Goal: Information Seeking & Learning: Learn about a topic

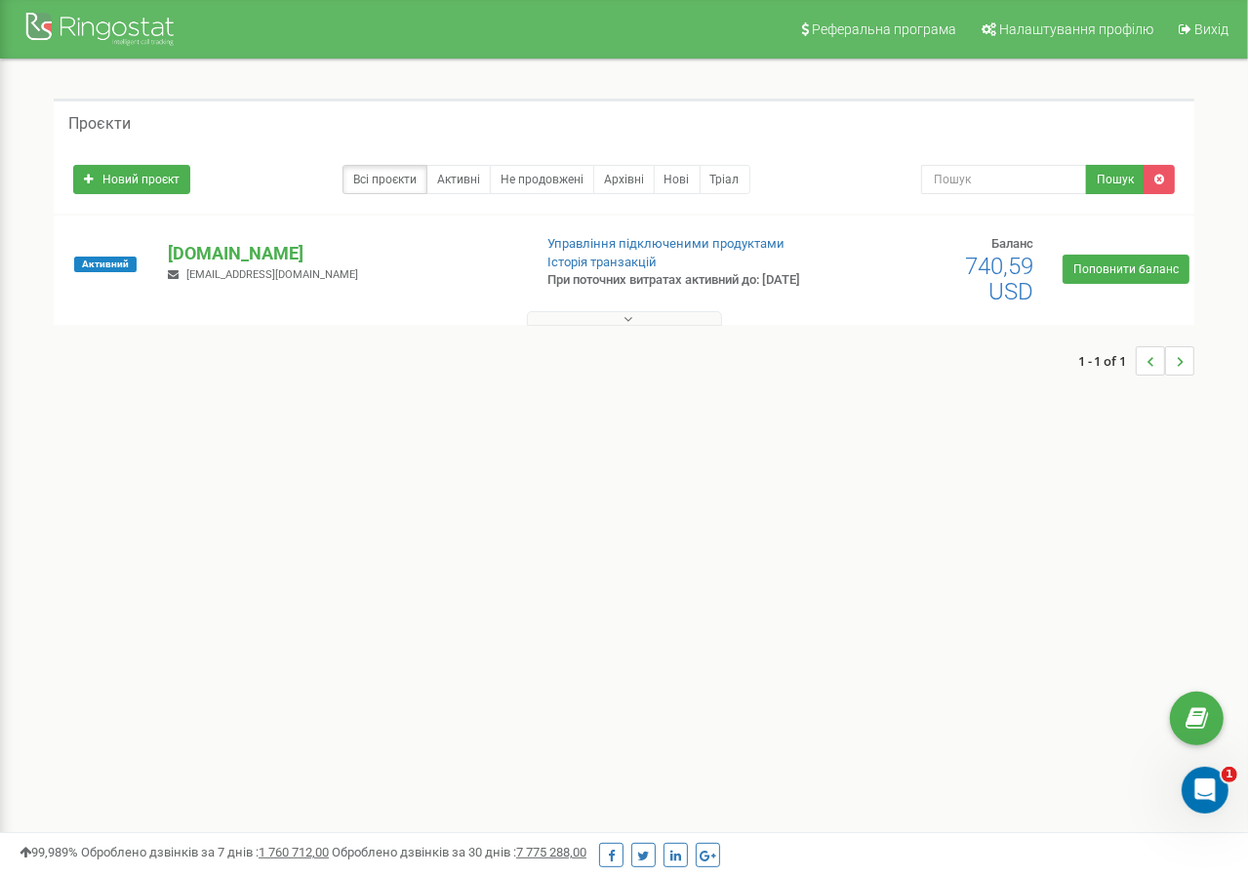
click at [937, 140] on div "Проєкти" at bounding box center [624, 122] width 1141 height 47
click at [891, 131] on div "Проєкти" at bounding box center [624, 122] width 1141 height 47
click at [636, 334] on div "1 - 1 of 1" at bounding box center [624, 361] width 1141 height 68
click at [636, 326] on button at bounding box center [624, 318] width 195 height 15
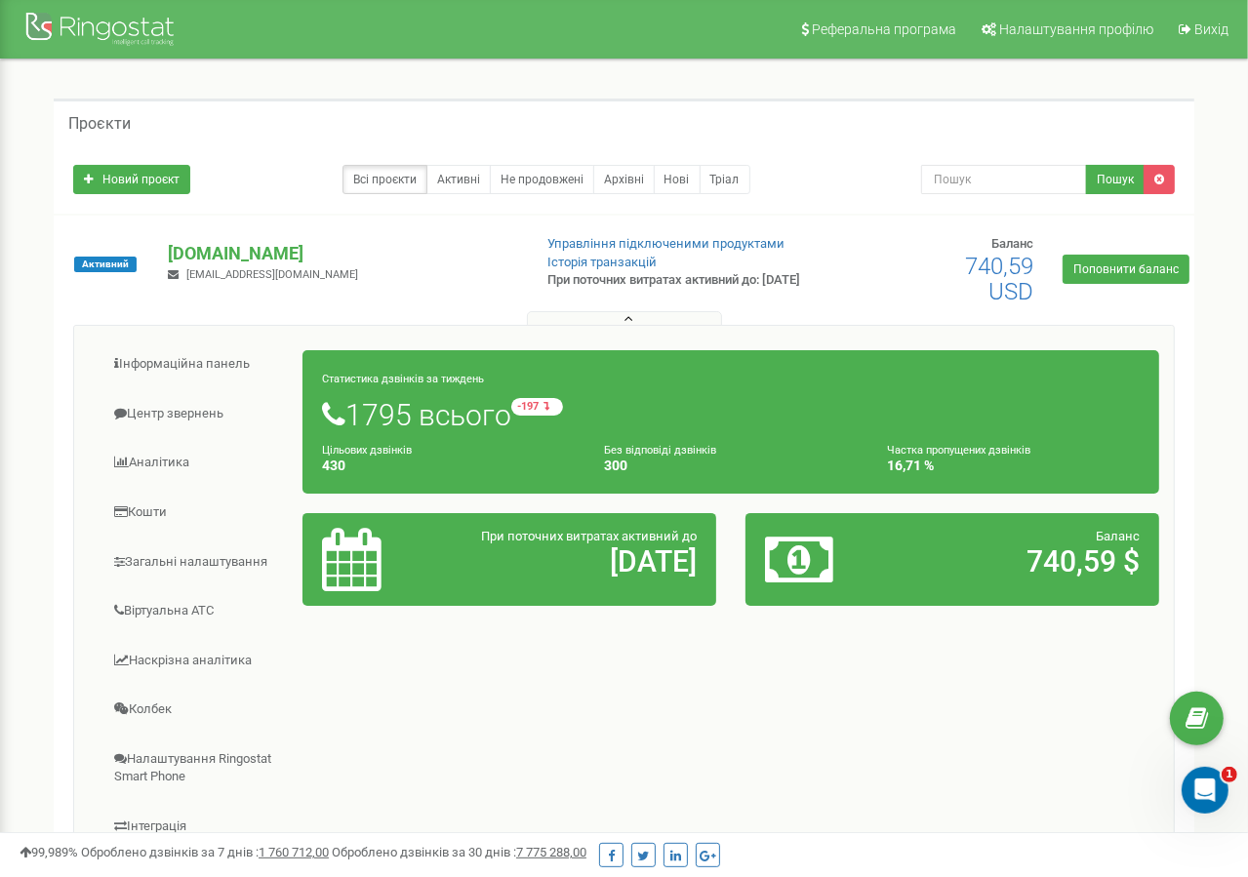
click at [574, 326] on button at bounding box center [624, 318] width 195 height 15
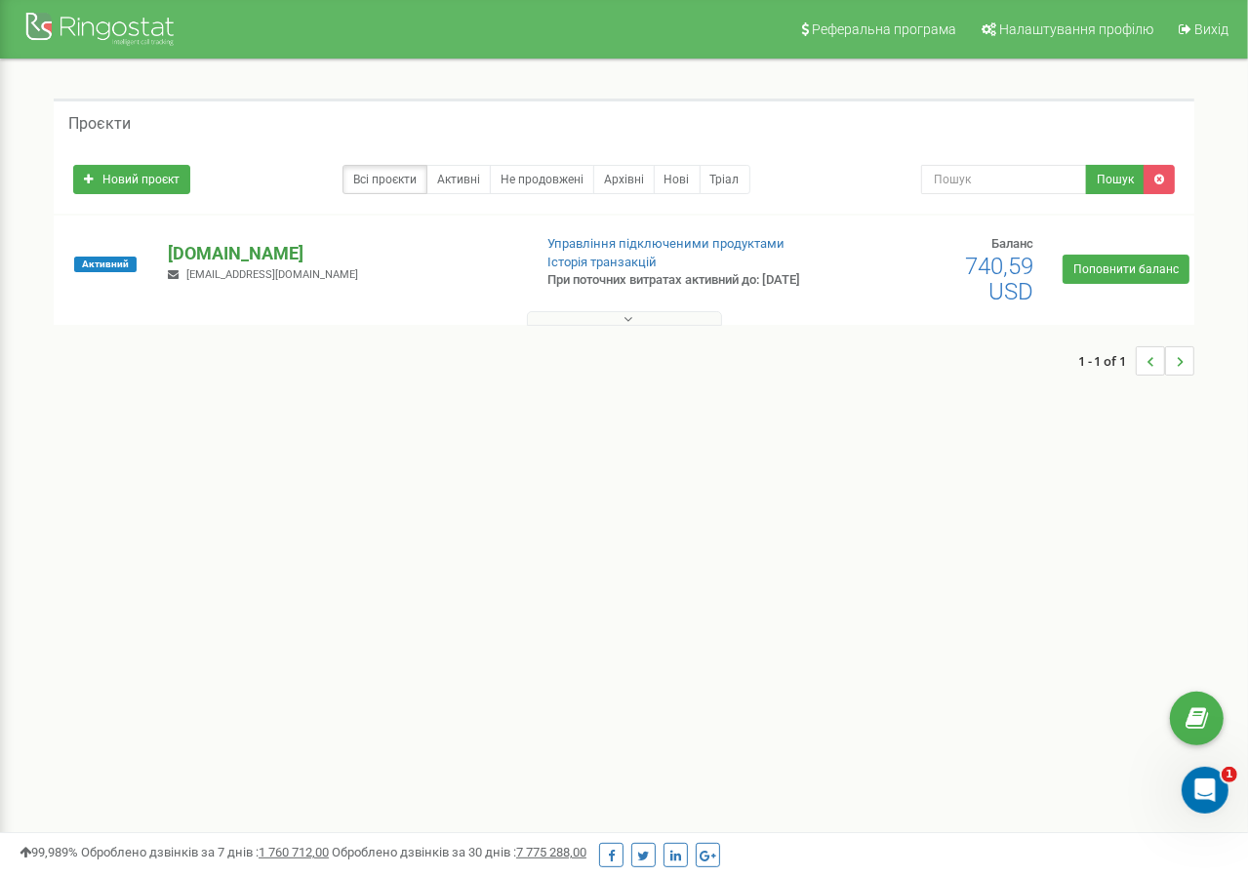
click at [505, 266] on p "[DOMAIN_NAME]" at bounding box center [341, 253] width 347 height 25
click at [1064, 447] on div "1 - 1 of 1" at bounding box center [624, 431] width 1141 height 68
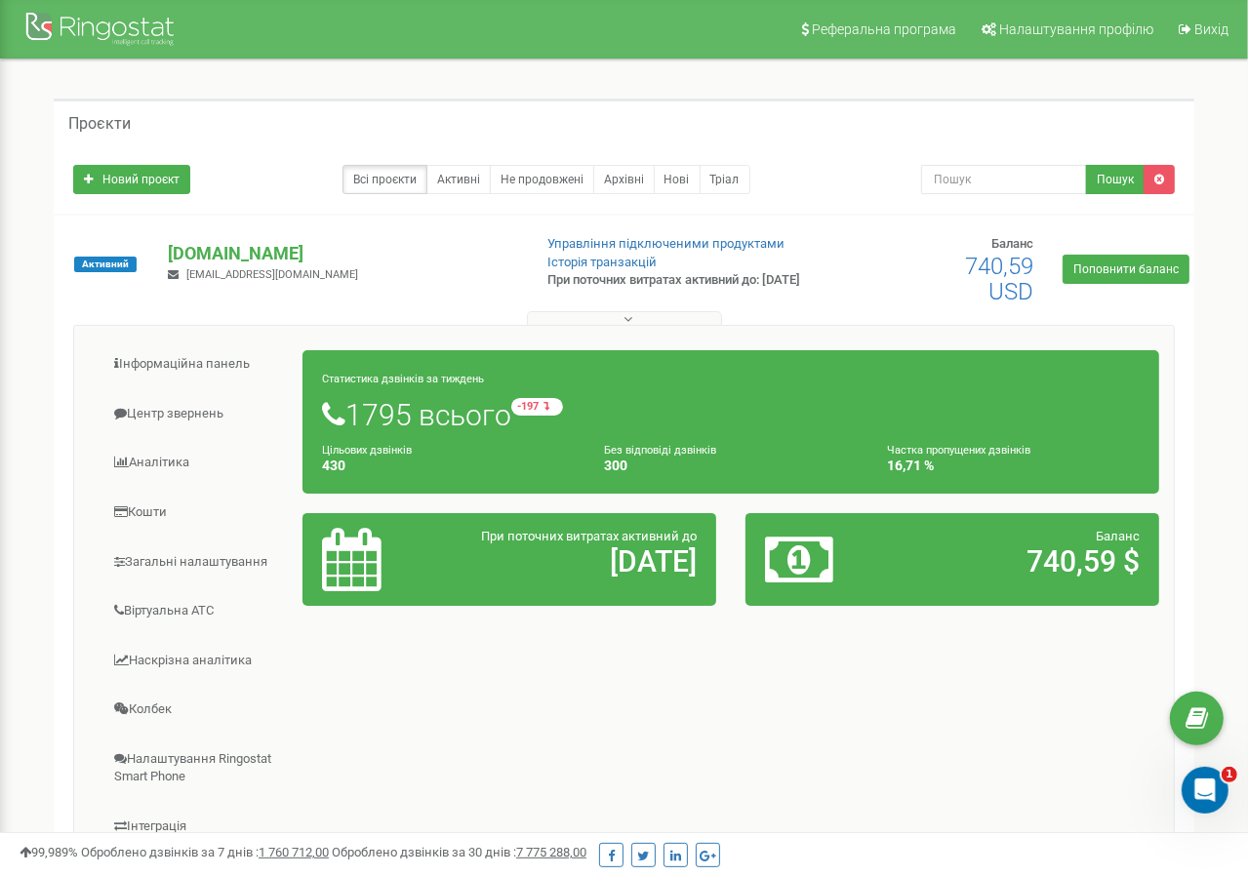
click at [518, 231] on div "Активний [DOMAIN_NAME] [EMAIL_ADDRESS][DOMAIN_NAME] Управління підключеними про…" at bounding box center [624, 596] width 1141 height 761
click at [496, 266] on p "[DOMAIN_NAME]" at bounding box center [341, 253] width 347 height 25
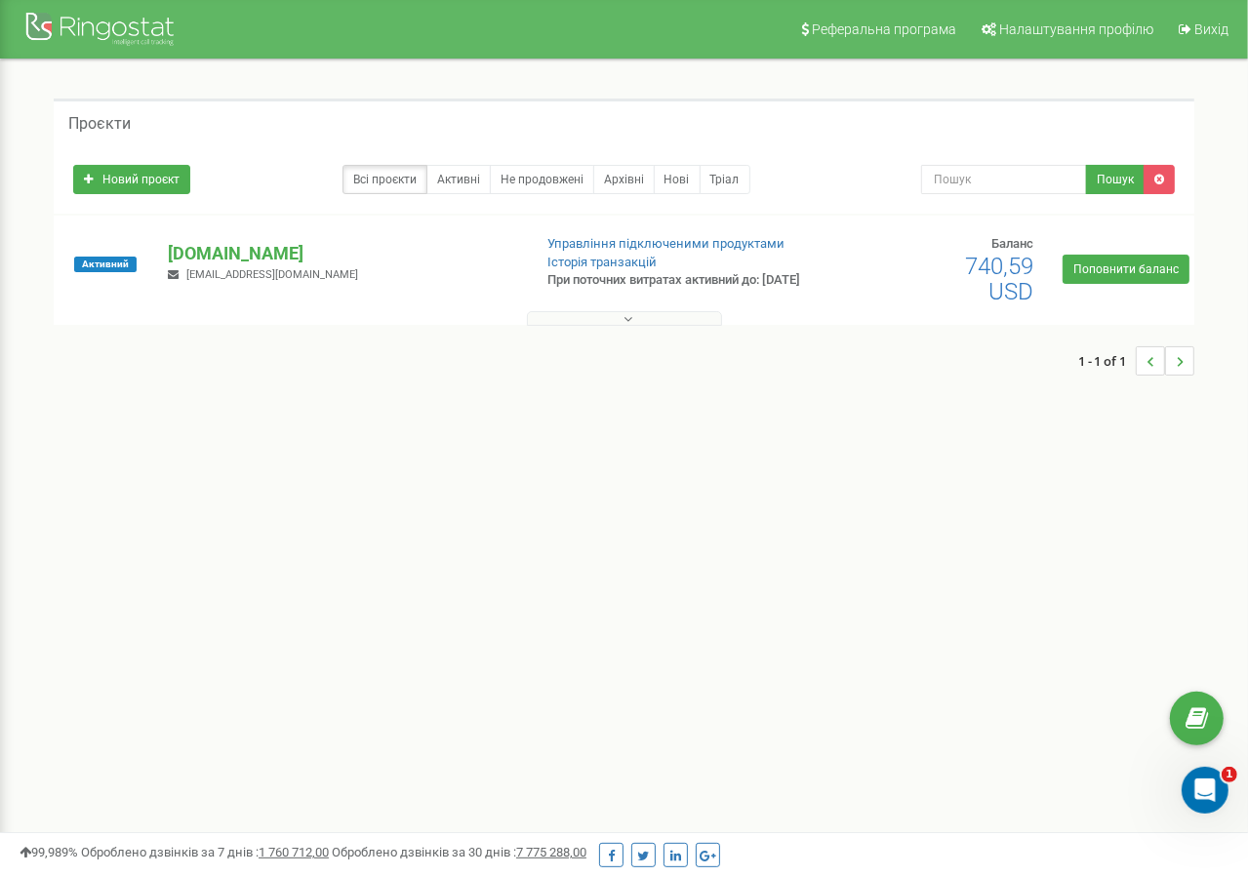
click at [621, 314] on button at bounding box center [624, 318] width 195 height 15
click at [621, 322] on button at bounding box center [624, 318] width 195 height 15
click at [493, 284] on div "[DOMAIN_NAME] [EMAIL_ADDRESS][DOMAIN_NAME]" at bounding box center [341, 262] width 377 height 43
click at [433, 208] on div "Новий проєкт Всі проєкти Активні Не продовжені Архівні [GEOGRAPHIC_DATA] Пошук" at bounding box center [624, 179] width 1141 height 68
click at [291, 165] on div "Всі проєкти Активні Не продовжені Архівні Нові Тріал" at bounding box center [482, 179] width 819 height 29
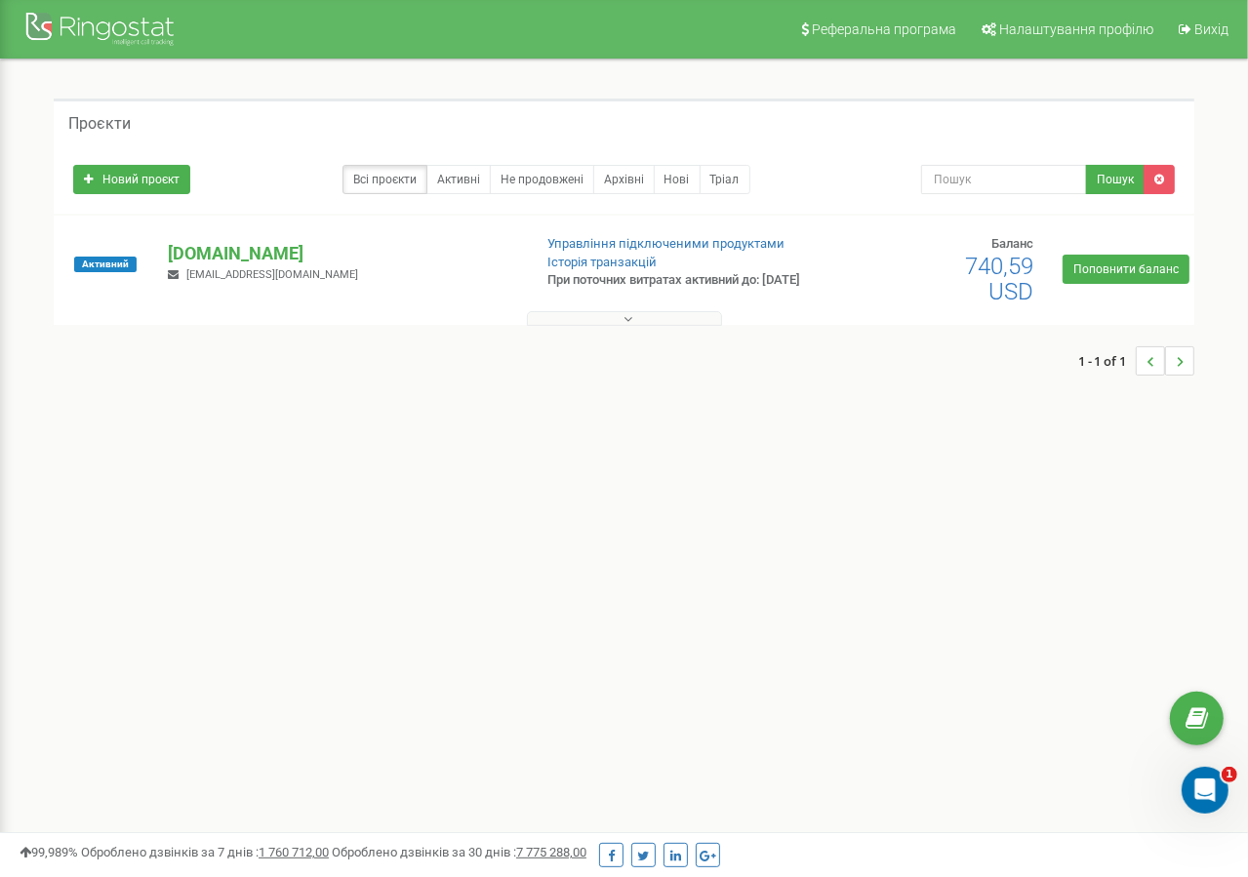
click at [1034, 132] on div "Проєкти" at bounding box center [624, 122] width 1141 height 47
click at [1218, 111] on div "Проєкти Новий проєкт Всі проєкти Активні Не продовжені Архівні Нові Тріал Пошук" at bounding box center [624, 247] width 1219 height 375
click at [1206, 88] on div "Проєкти Новий проєкт Всі проєкти Активні Не продовжені Архівні Нові Тріал Пошук" at bounding box center [624, 247] width 1219 height 375
click at [878, 148] on div "Новий проєкт Всі проєкти Активні Не продовжені Архівні Нові Тріал Пошук" at bounding box center [624, 179] width 1141 height 68
click at [877, 148] on div "Новий проєкт Всі проєкти Активні Не продовжені Архівні Нові Тріал Пошук" at bounding box center [624, 179] width 1141 height 68
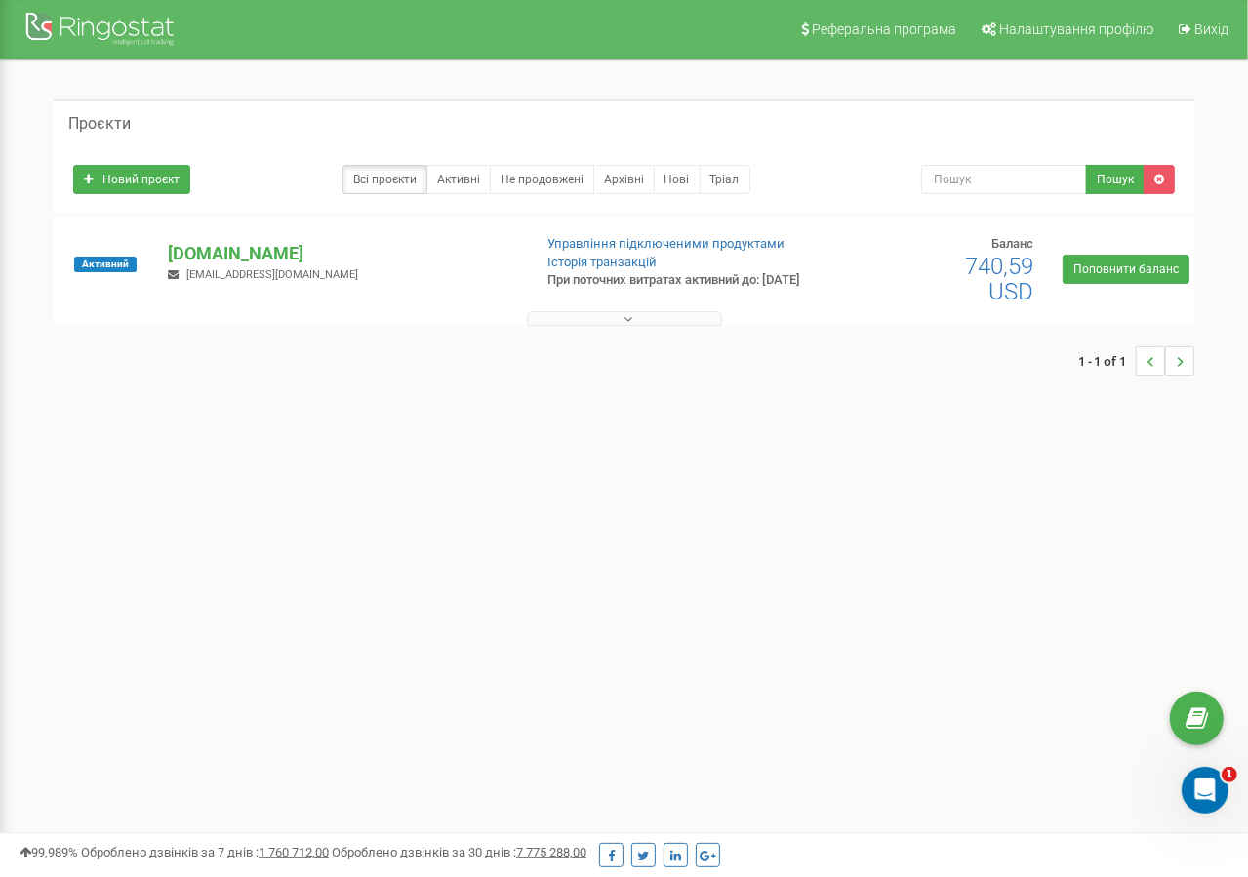
click at [877, 148] on div "Новий проєкт Всі проєкти Активні Не продовжені Архівні Нові Тріал Пошук" at bounding box center [624, 179] width 1141 height 68
click at [647, 333] on div "1 - 1 of 1" at bounding box center [624, 361] width 1141 height 68
click at [647, 325] on button at bounding box center [624, 318] width 195 height 15
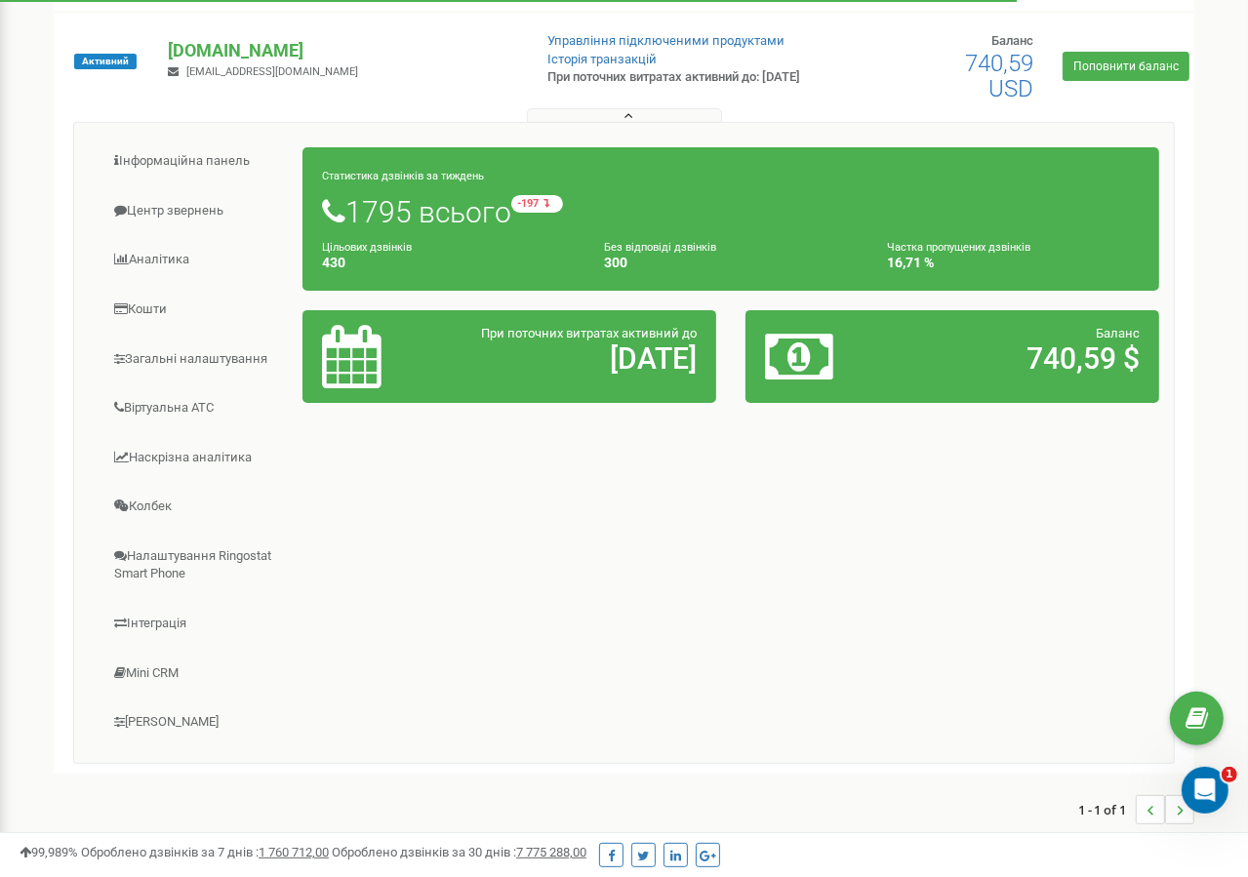
scroll to position [293, 0]
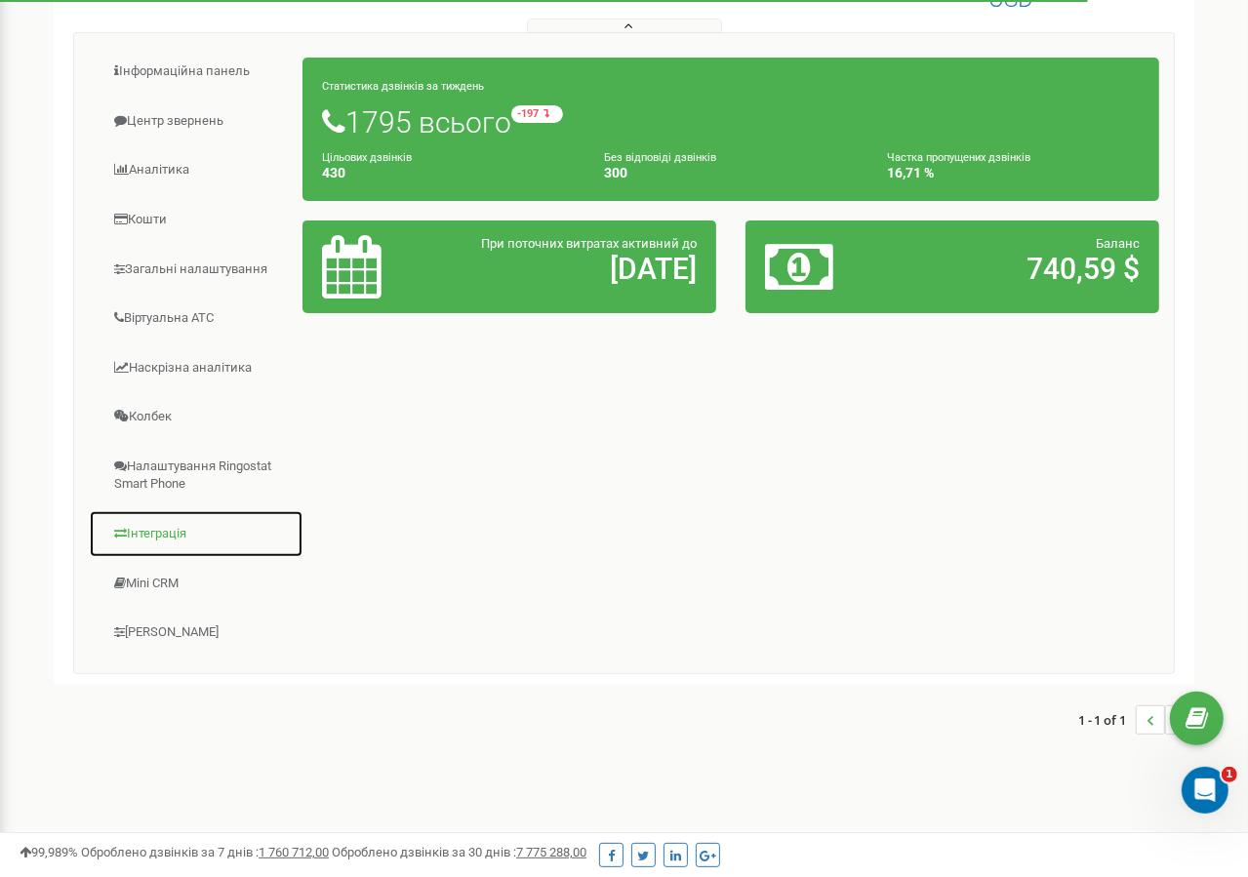
click at [154, 532] on link "Інтеграція" at bounding box center [196, 534] width 215 height 48
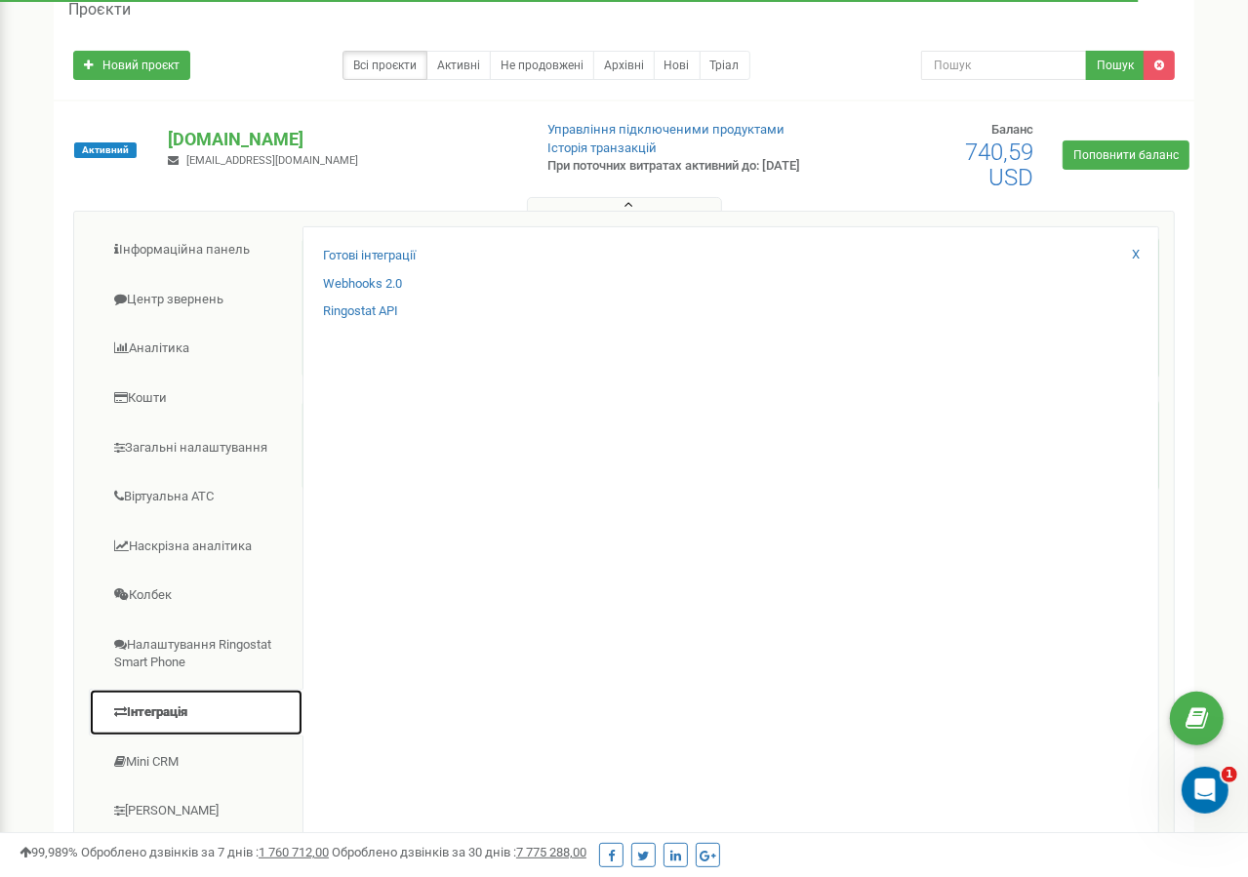
scroll to position [0, 0]
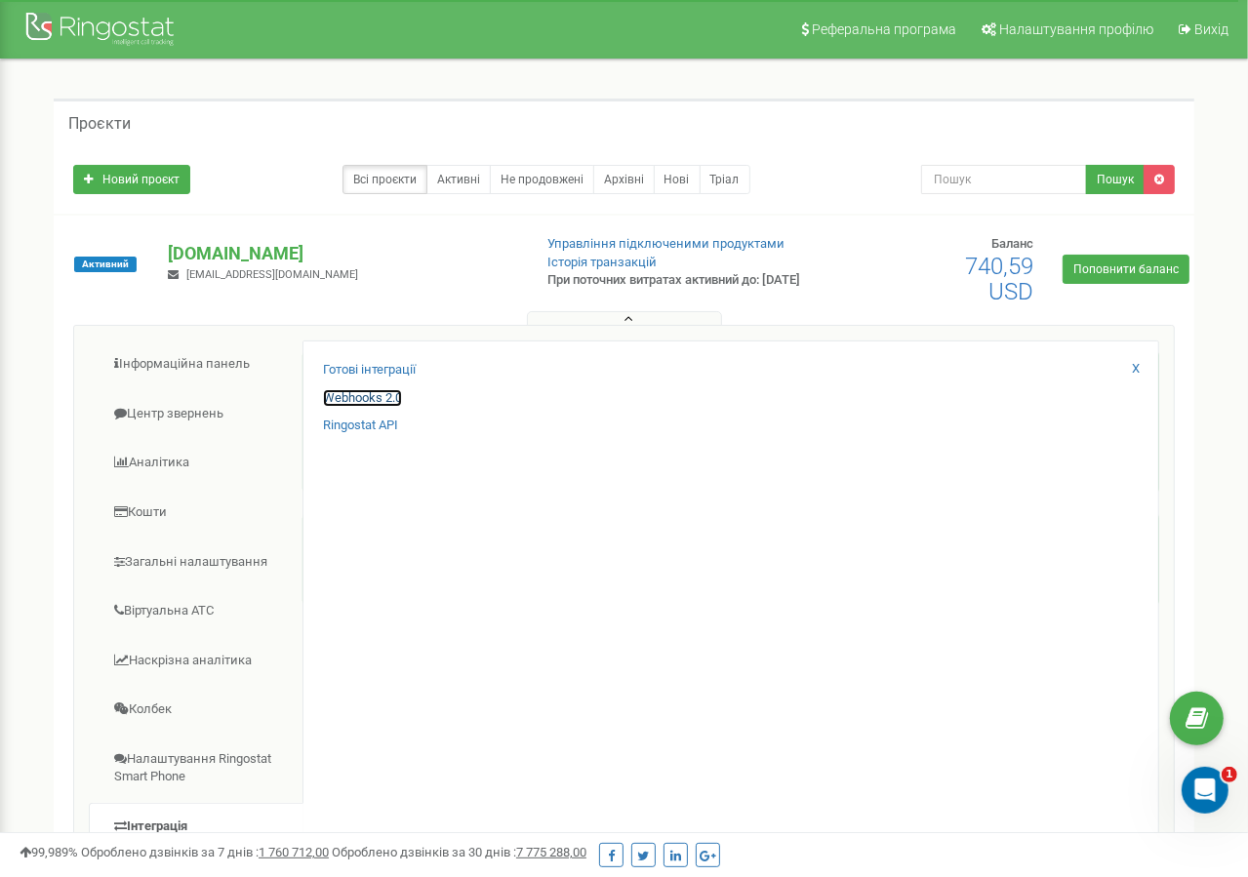
click at [355, 401] on link "Webhooks 2.0" at bounding box center [362, 398] width 79 height 19
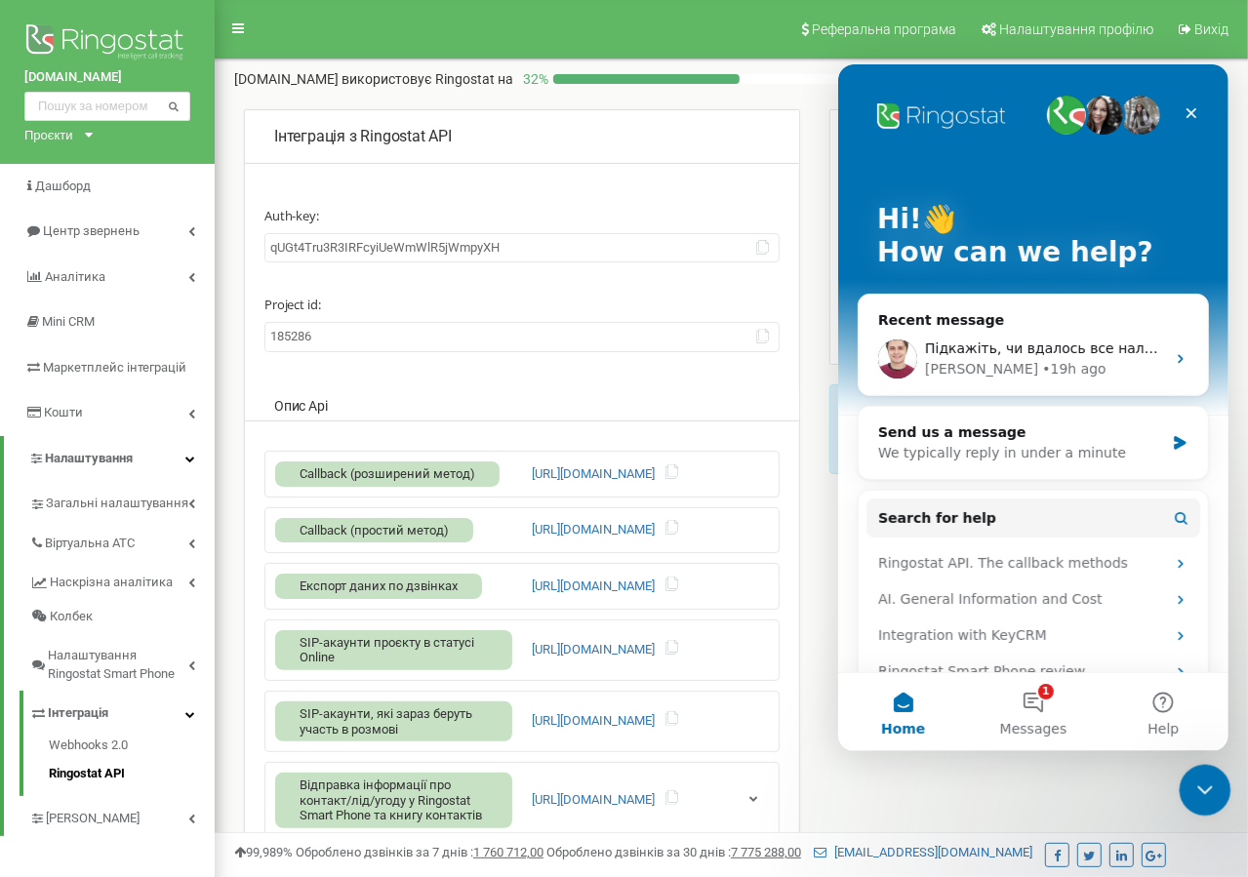
click html
click at [1190, 786] on icon "Close Intercom Messenger" at bounding box center [1201, 787] width 23 height 23
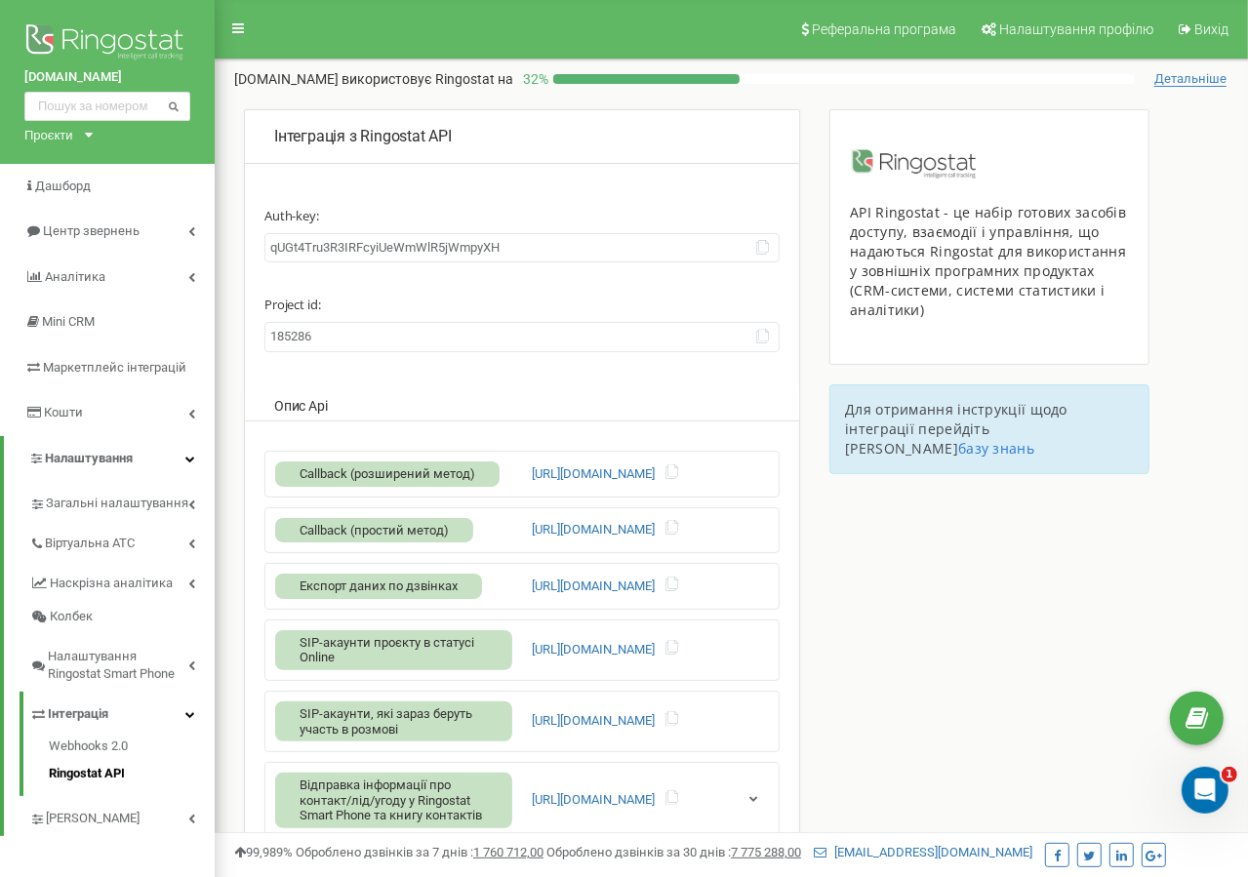
click at [802, 221] on div "Інтеграція з Ringostat API Auth-key: qUGt4Tru3R3IRFcyiUeWmWlR5jWmpyXH Project i…" at bounding box center [521, 562] width 585 height 906
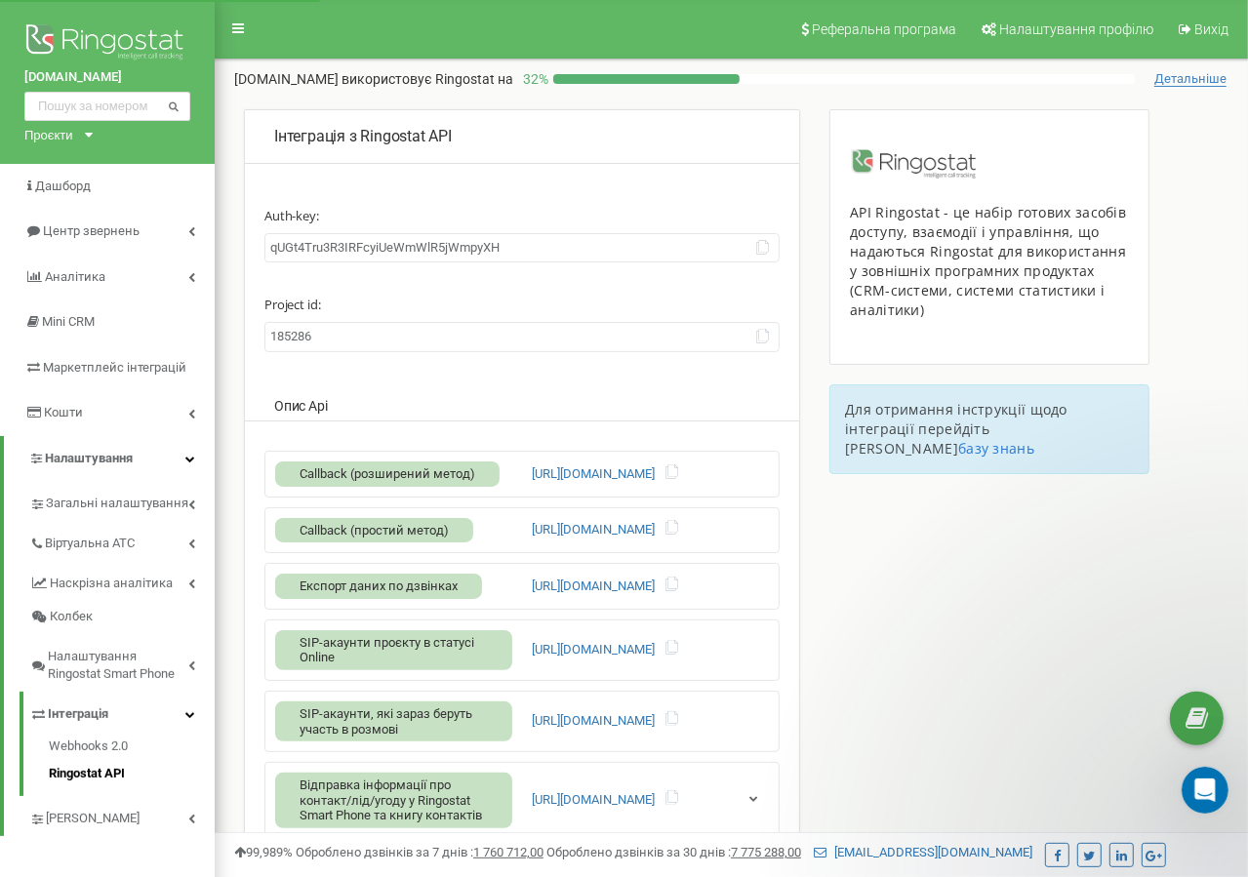
click at [806, 210] on div "Інтеграція з Ringostat API Auth-key: qUGt4Tru3R3IRFcyiUeWmWlR5jWmpyXH Project i…" at bounding box center [521, 562] width 585 height 906
click at [814, 200] on div "Інтеграція з Ringostat API Auth-key: qUGt4Tru3R3IRFcyiUeWmWlR5jWmpyXH Project i…" at bounding box center [521, 562] width 585 height 906
click at [808, 181] on div "Інтеграція з Ringostat API Auth-key: qUGt4Tru3R3IRFcyiUeWmWlR5jWmpyXH Project i…" at bounding box center [521, 562] width 585 height 906
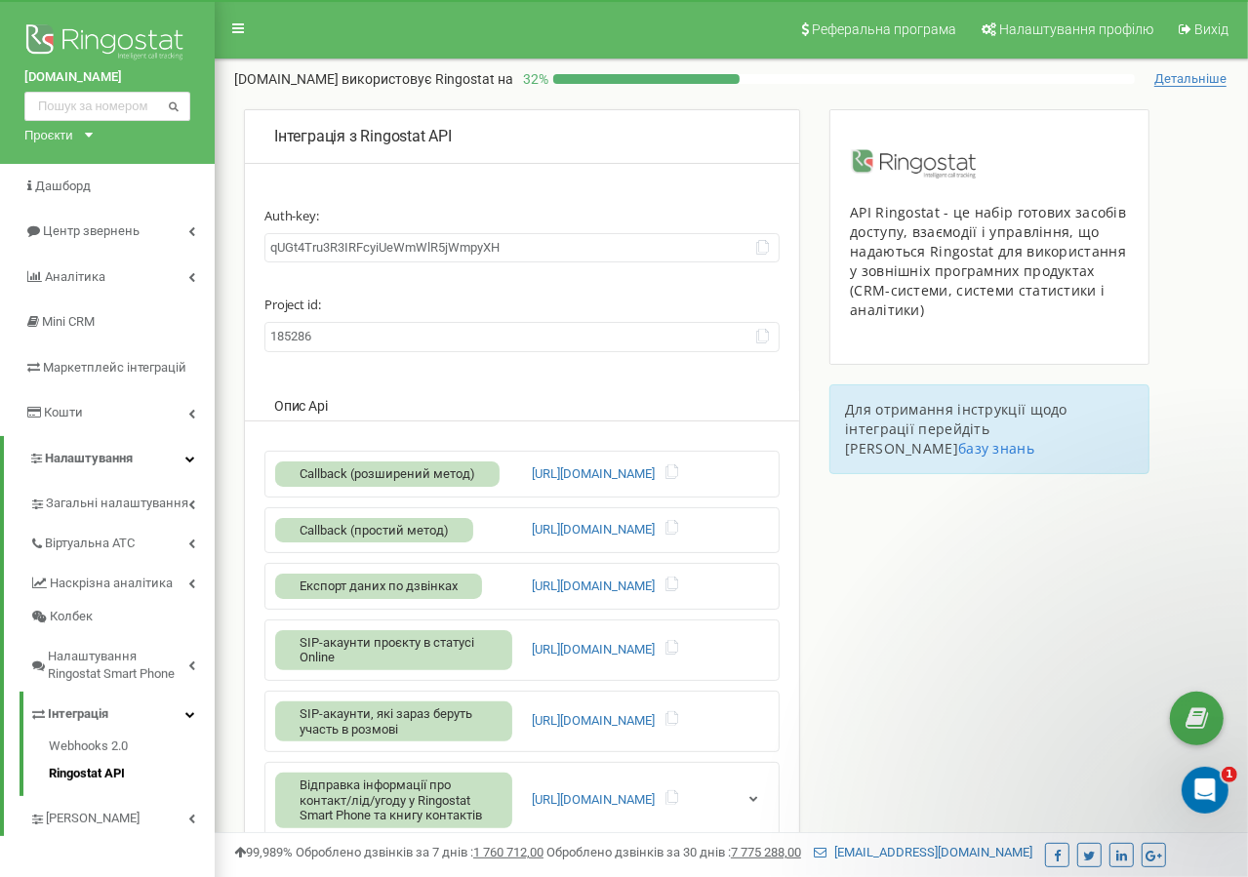
click at [808, 181] on div "Інтеграція з Ringostat API Auth-key: qUGt4Tru3R3IRFcyiUeWmWlR5jWmpyXH Project i…" at bounding box center [521, 562] width 585 height 906
click at [802, 174] on div "Інтеграція з Ringostat API Auth-key: [ENCRYPTION_KEY] Project id: 185286 Опис A…" at bounding box center [521, 562] width 585 height 906
click at [816, 174] on div "API Ringostat - це набір готових засобів доступу, взаємодії і управління, що на…" at bounding box center [982, 301] width 335 height 384
click at [807, 185] on div "Інтеграція з Ringostat API Auth-key: [ENCRYPTION_KEY] Project id: 185286 Опис A…" at bounding box center [521, 562] width 585 height 906
click at [806, 181] on div "Інтеграція з Ringostat API Auth-key: [ENCRYPTION_KEY] Project id: 185286 Опис A…" at bounding box center [521, 562] width 585 height 906
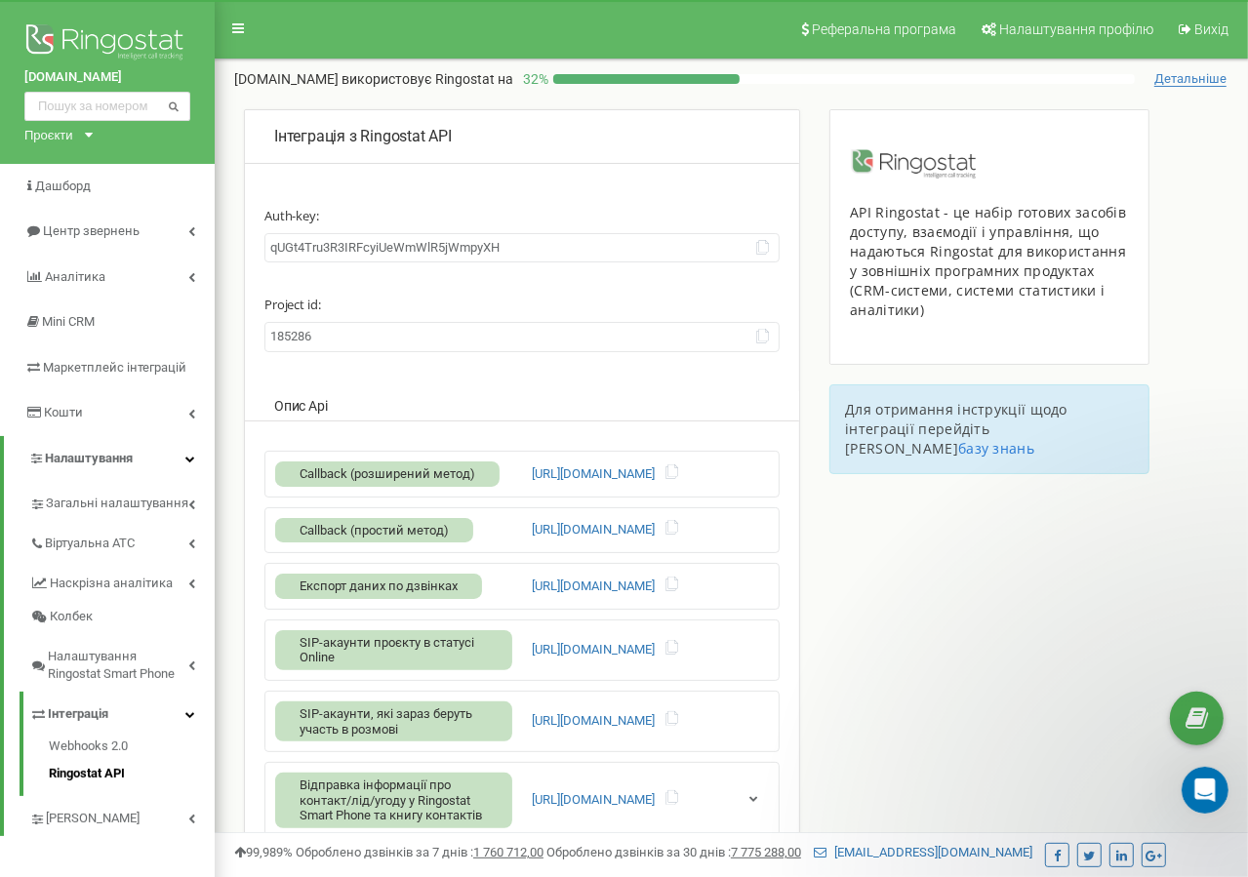
click at [806, 181] on div "Інтеграція з Ringostat API Auth-key: [ENCRYPTION_KEY] Project id: 185286 Опис A…" at bounding box center [521, 562] width 585 height 906
click at [813, 168] on div "Інтеграція з Ringostat API Auth-key: [ENCRYPTION_KEY] Project id: 185286 Опис A…" at bounding box center [521, 562] width 585 height 906
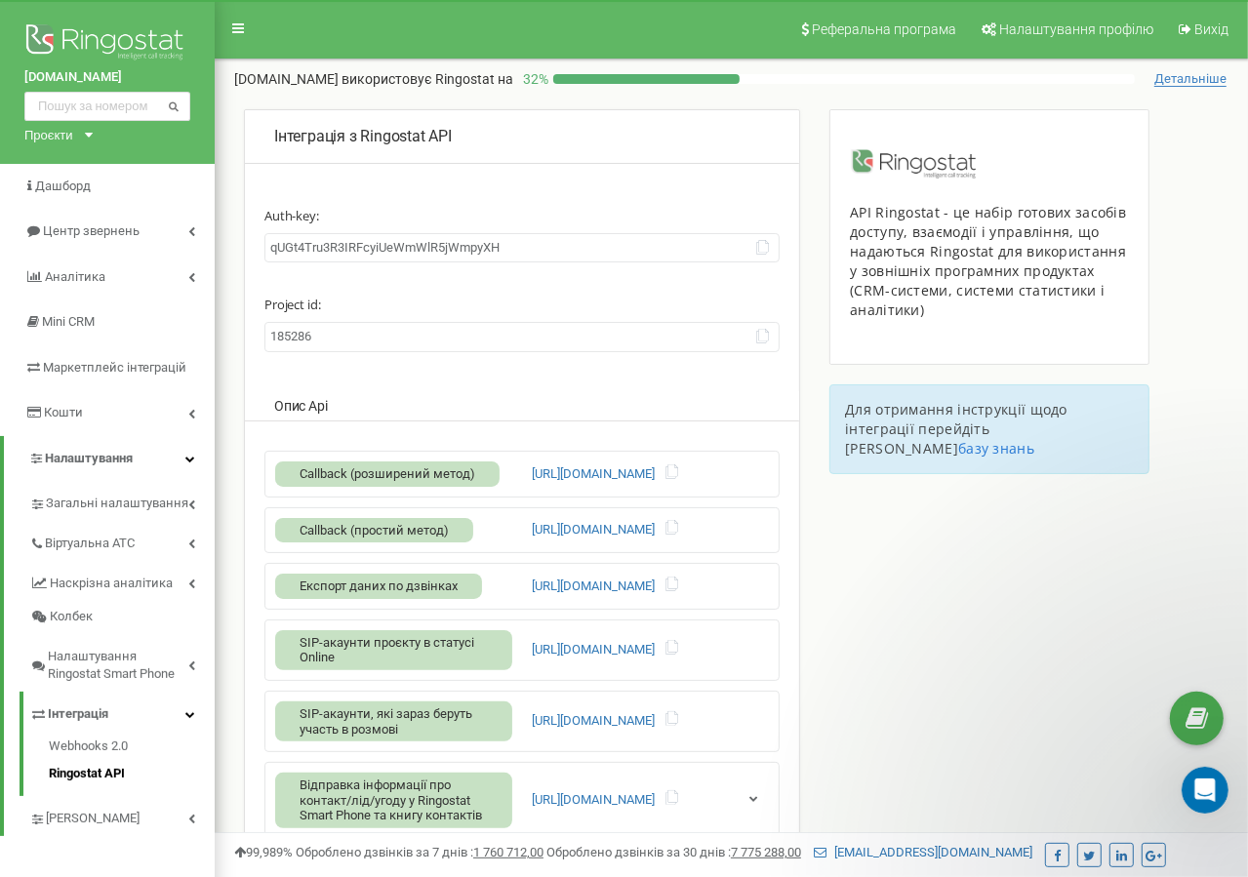
click at [813, 168] on div "Інтеграція з Ringostat API Auth-key: [ENCRYPTION_KEY] Project id: 185286 Опис A…" at bounding box center [521, 562] width 585 height 906
click at [813, 161] on div "Інтеграція з Ringostat API Auth-key: [ENCRYPTION_KEY] Project id: 185286 Опис A…" at bounding box center [521, 562] width 585 height 906
click at [715, 242] on input "qUGt4Tru3R3IRFcyiUeWmWlR5jWmpyXH" at bounding box center [521, 248] width 515 height 30
click at [784, 189] on div "Інтеграція з Ringostat API Auth-key: qUGt4Tru3R3IRFcyiUeWmWlR5jWmpyXH Project i…" at bounding box center [522, 532] width 556 height 847
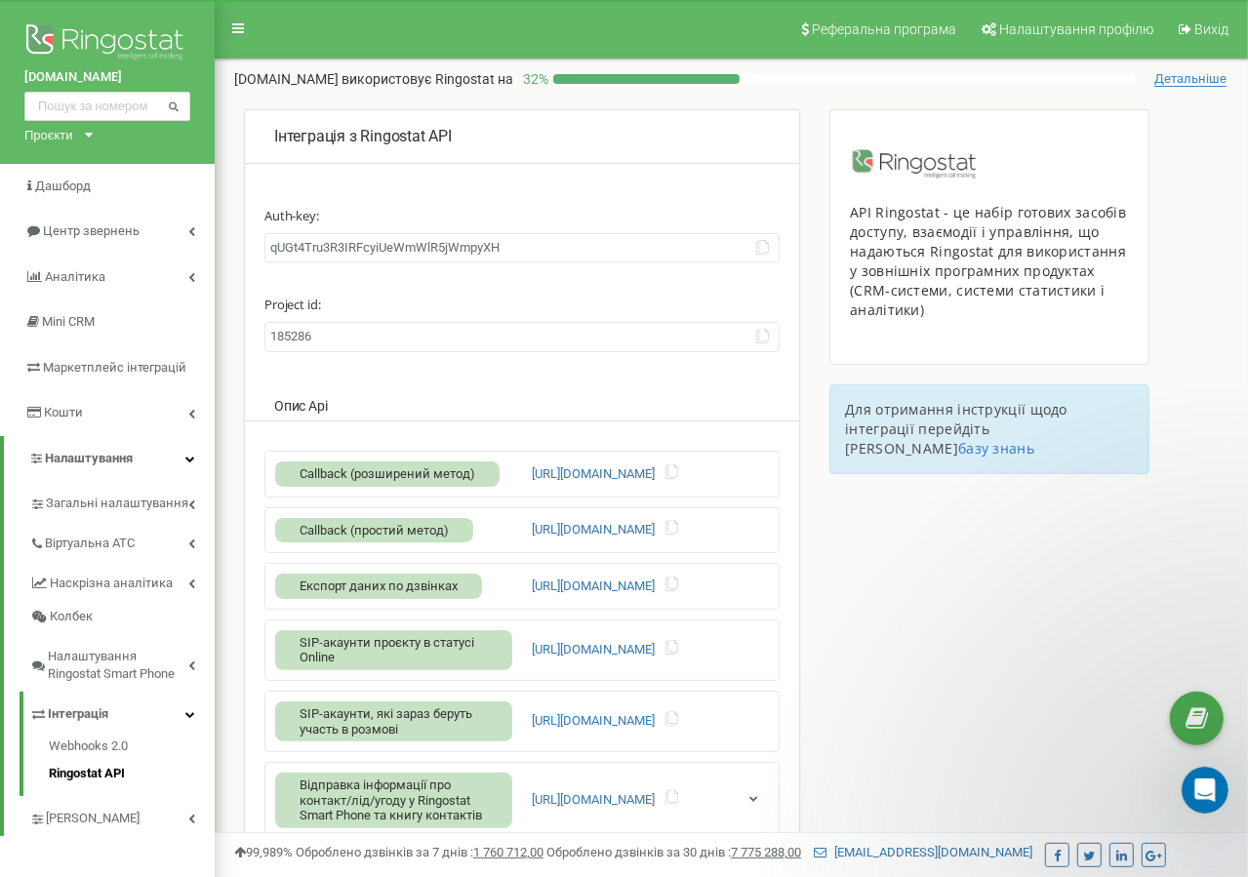
click at [805, 165] on div "Інтеграція з Ringostat API Auth-key: [ENCRYPTION_KEY] Project id: 185286 Опис A…" at bounding box center [521, 562] width 585 height 906
click at [322, 252] on input "qUGt4Tru3R3IRFcyiUeWmWlR5jWmpyXH" at bounding box center [521, 248] width 515 height 30
drag, startPoint x: 322, startPoint y: 252, endPoint x: 281, endPoint y: 335, distance: 92.5
click at [281, 335] on input "185286" at bounding box center [521, 337] width 515 height 30
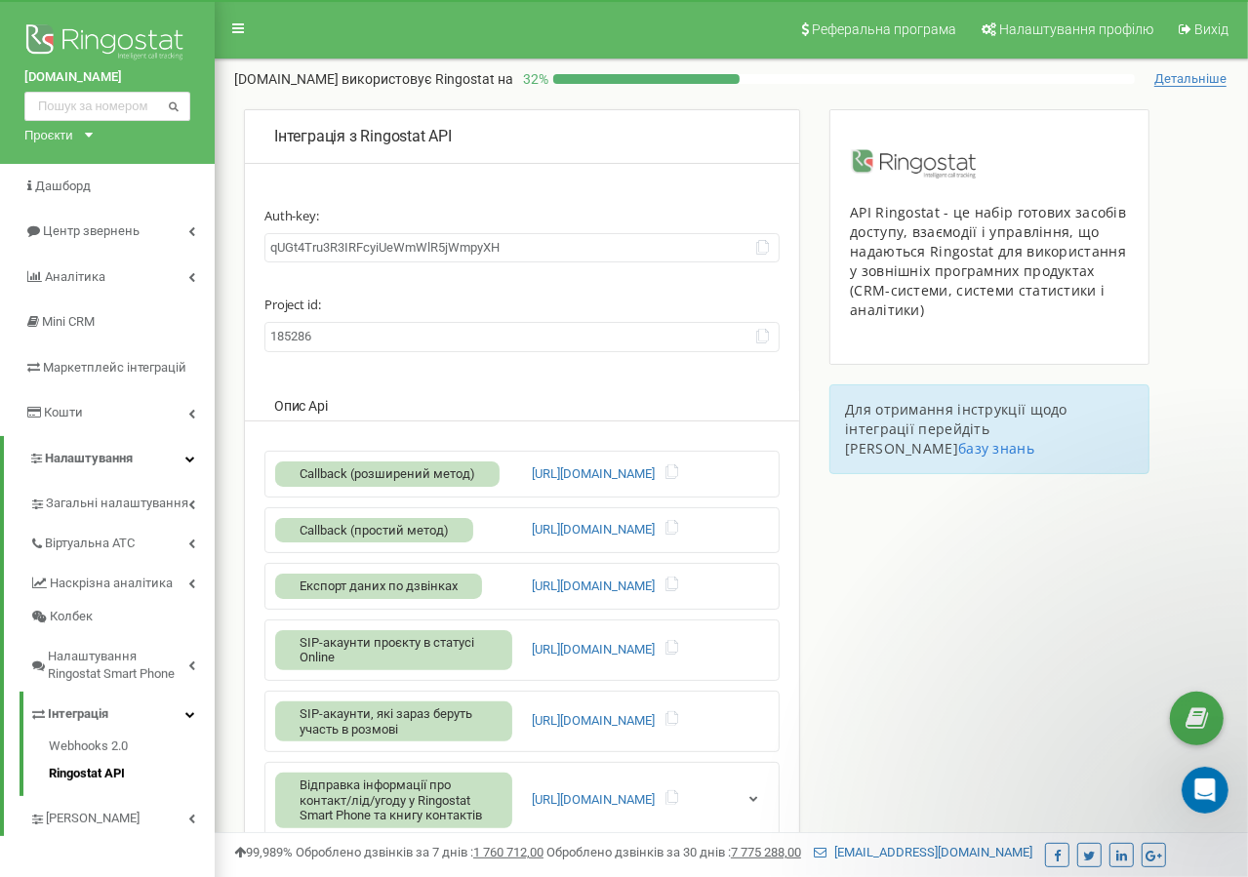
click at [281, 335] on input "185286" at bounding box center [521, 337] width 515 height 30
click at [279, 336] on input "185286" at bounding box center [521, 337] width 515 height 30
drag, startPoint x: 279, startPoint y: 336, endPoint x: 230, endPoint y: 285, distance: 70.4
click at [230, 285] on div "Інтеграція з Ringostat API Auth-key: [ENCRYPTION_KEY] Project id: 185286 Опис A…" at bounding box center [521, 562] width 585 height 906
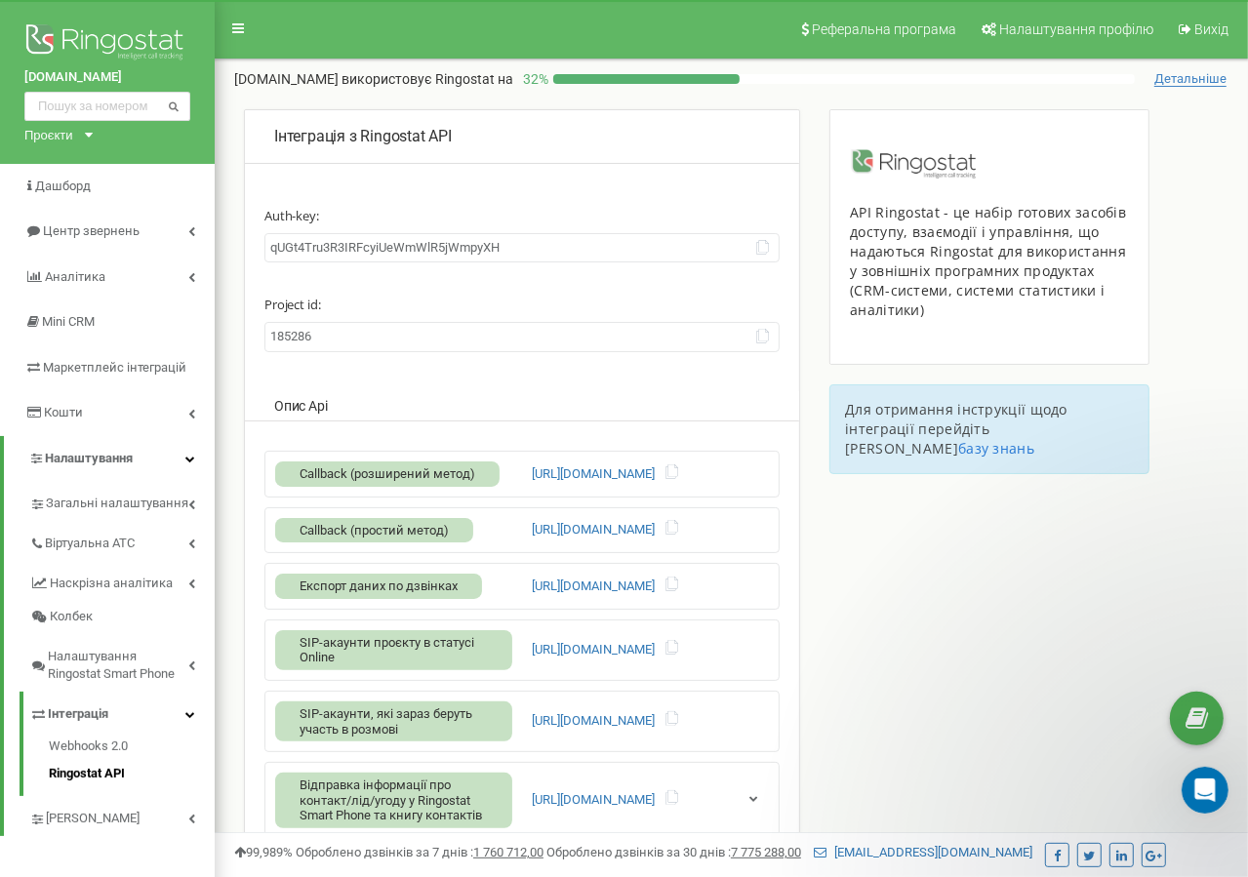
click at [297, 344] on input "185286" at bounding box center [521, 337] width 515 height 30
drag, startPoint x: 297, startPoint y: 344, endPoint x: 223, endPoint y: 270, distance: 104.2
click at [223, 270] on div "Інтеграція з Ringostat API Auth-key: [ENCRYPTION_KEY] Project id: 185286 Опис A…" at bounding box center [731, 561] width 1033 height 907
click at [230, 243] on div "Інтеграція з Ringostat API Auth-key: [ENCRYPTION_KEY] Project id: 185286 Опис A…" at bounding box center [521, 562] width 585 height 906
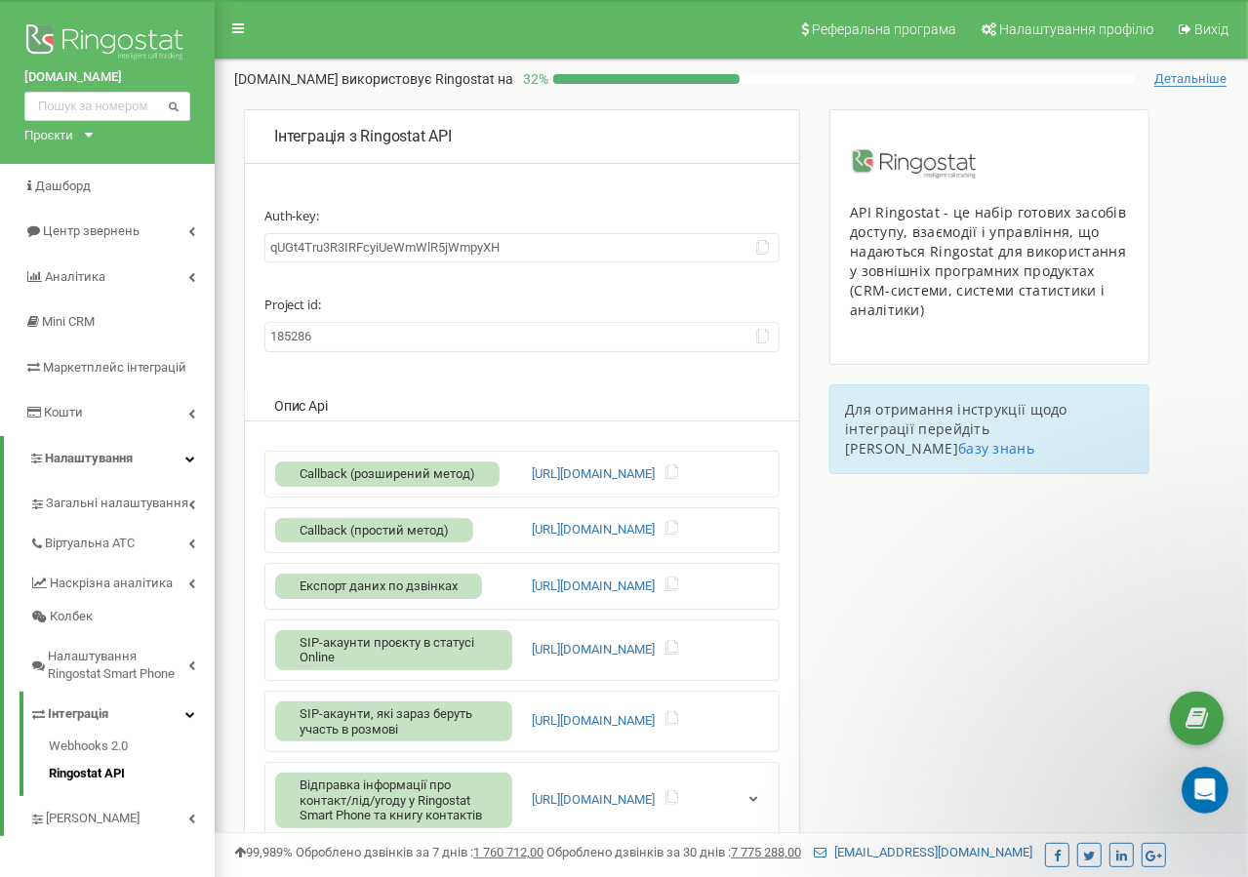
click at [824, 91] on div "Реферальна програма Налаштування профілю Вихід drive-medical.kr.ua використовує…" at bounding box center [731, 585] width 1033 height 1171
click at [225, 170] on div "Інтеграція з Ringostat API Auth-key: [ENCRYPTION_KEY] Project id: 185286 Опис A…" at bounding box center [731, 561] width 1033 height 907
click at [227, 170] on div "Інтеграція з Ringostat API Auth-key: [ENCRYPTION_KEY] Project id: 185286 Опис A…" at bounding box center [731, 561] width 1033 height 907
click at [227, 155] on div "Інтеграція з Ringostat API Auth-key: [ENCRYPTION_KEY] Project id: 185286 Опис A…" at bounding box center [731, 561] width 1033 height 907
click at [224, 155] on div "Інтеграція з Ringostat API Auth-key: [ENCRYPTION_KEY] Project id: 185286 Опис A…" at bounding box center [731, 561] width 1033 height 907
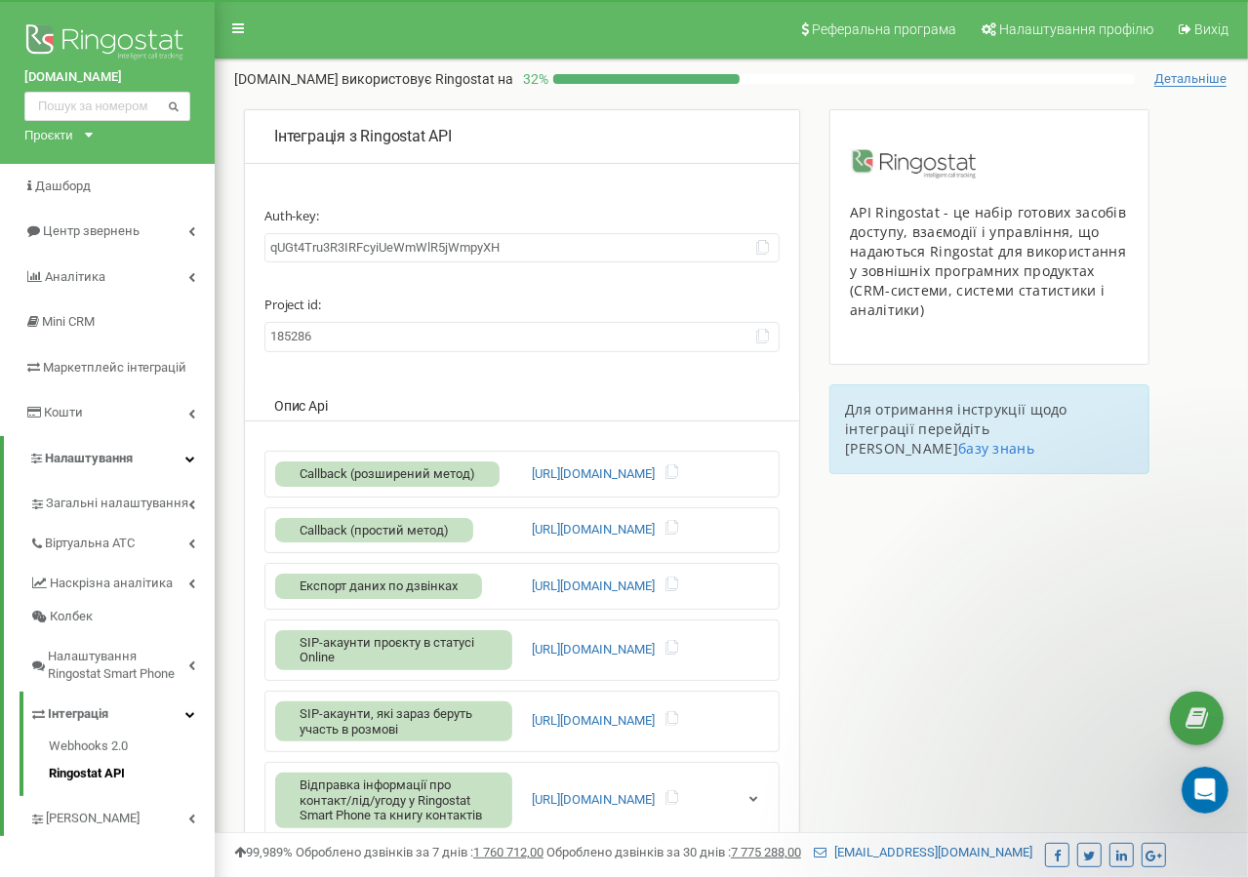
click at [224, 155] on div "Інтеграція з Ringostat API Auth-key: [ENCRYPTION_KEY] Project id: 185286 Опис A…" at bounding box center [731, 561] width 1033 height 907
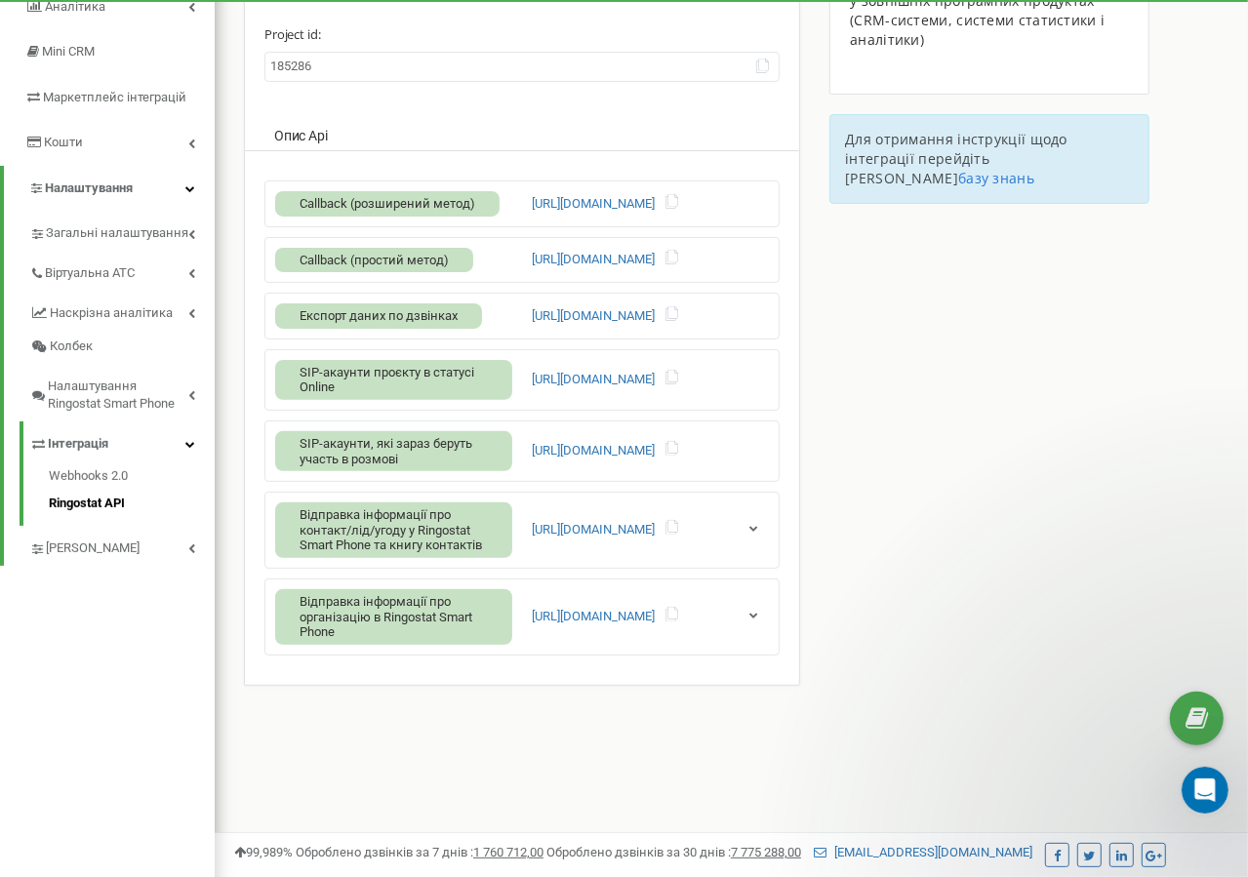
scroll to position [293, 0]
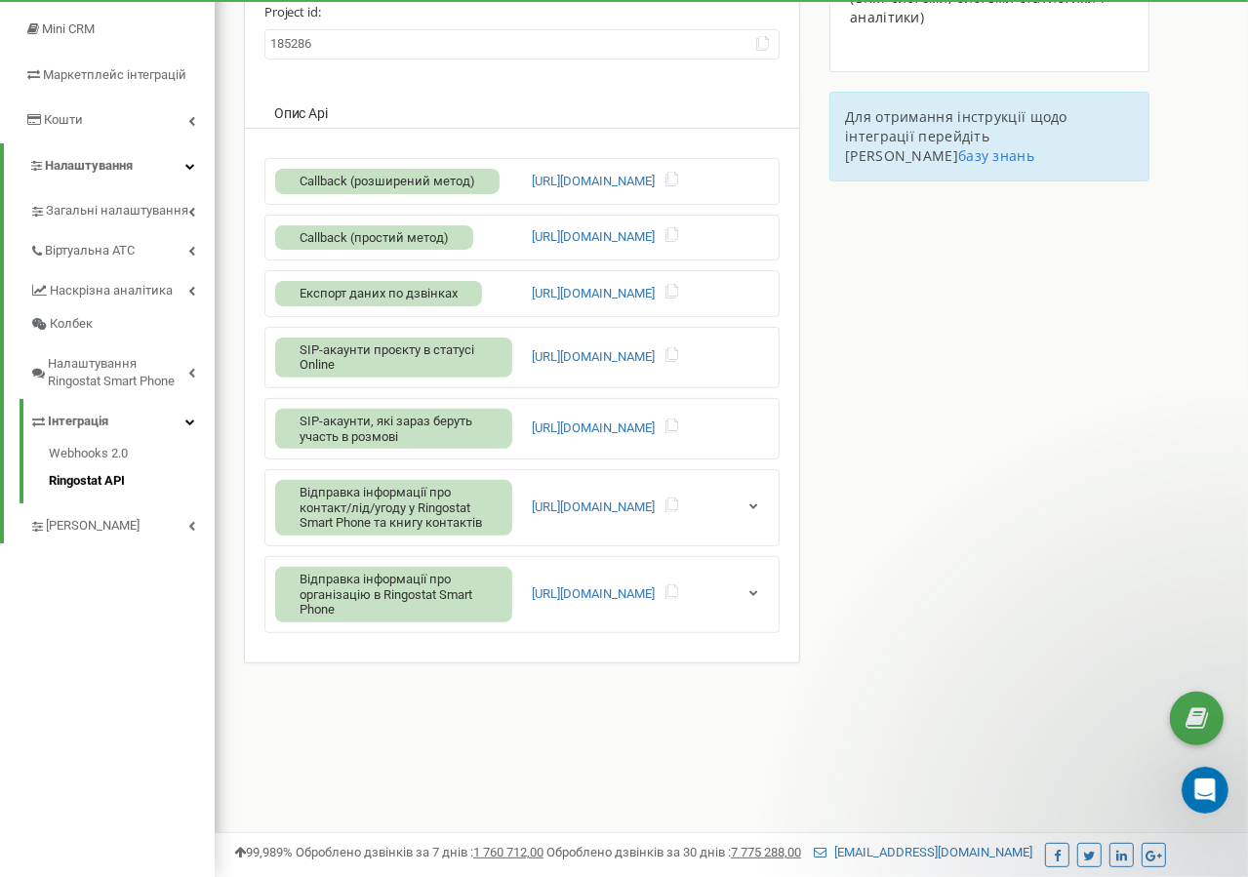
click at [226, 332] on div "Інтеграція з Ringostat API Auth-key: [ENCRYPTION_KEY] Project id: 185286 Опис A…" at bounding box center [731, 269] width 1033 height 907
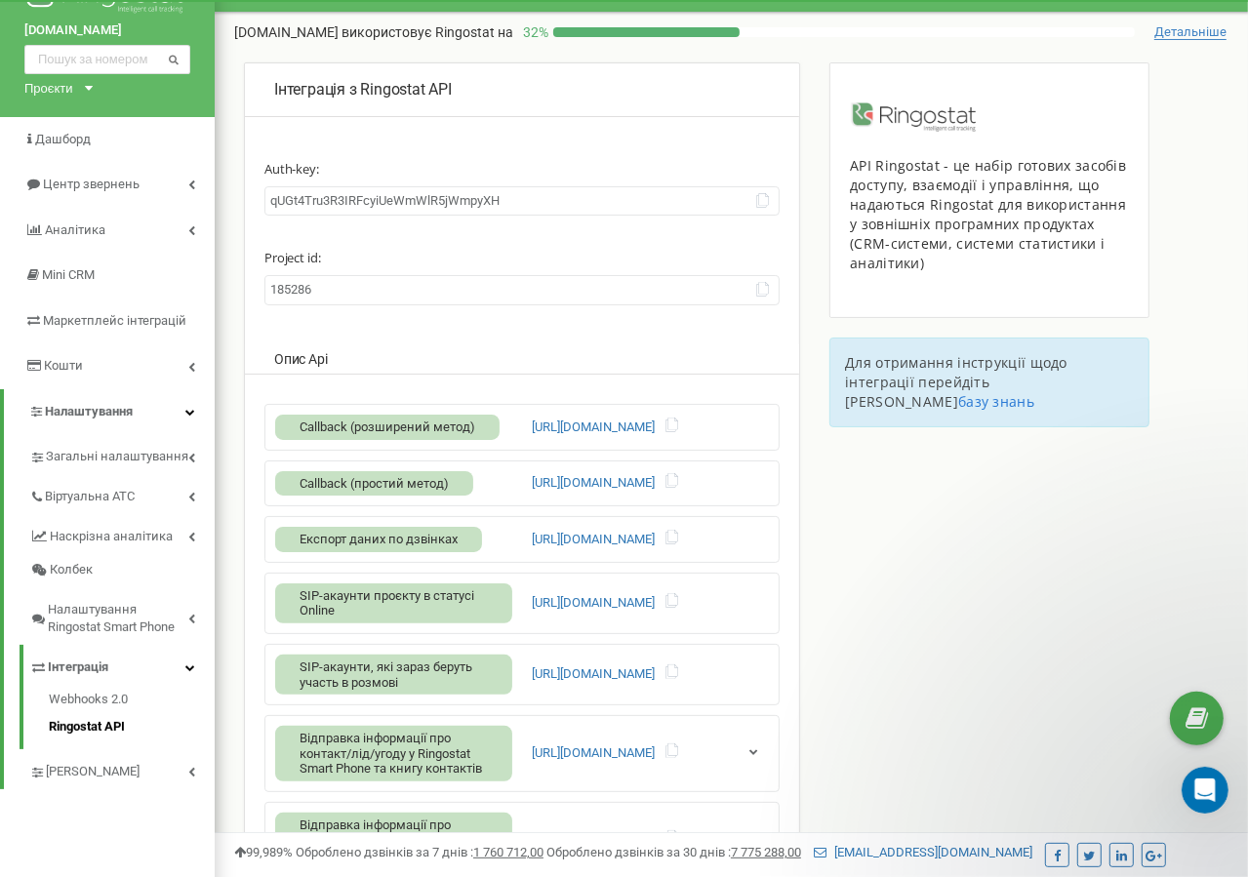
scroll to position [0, 0]
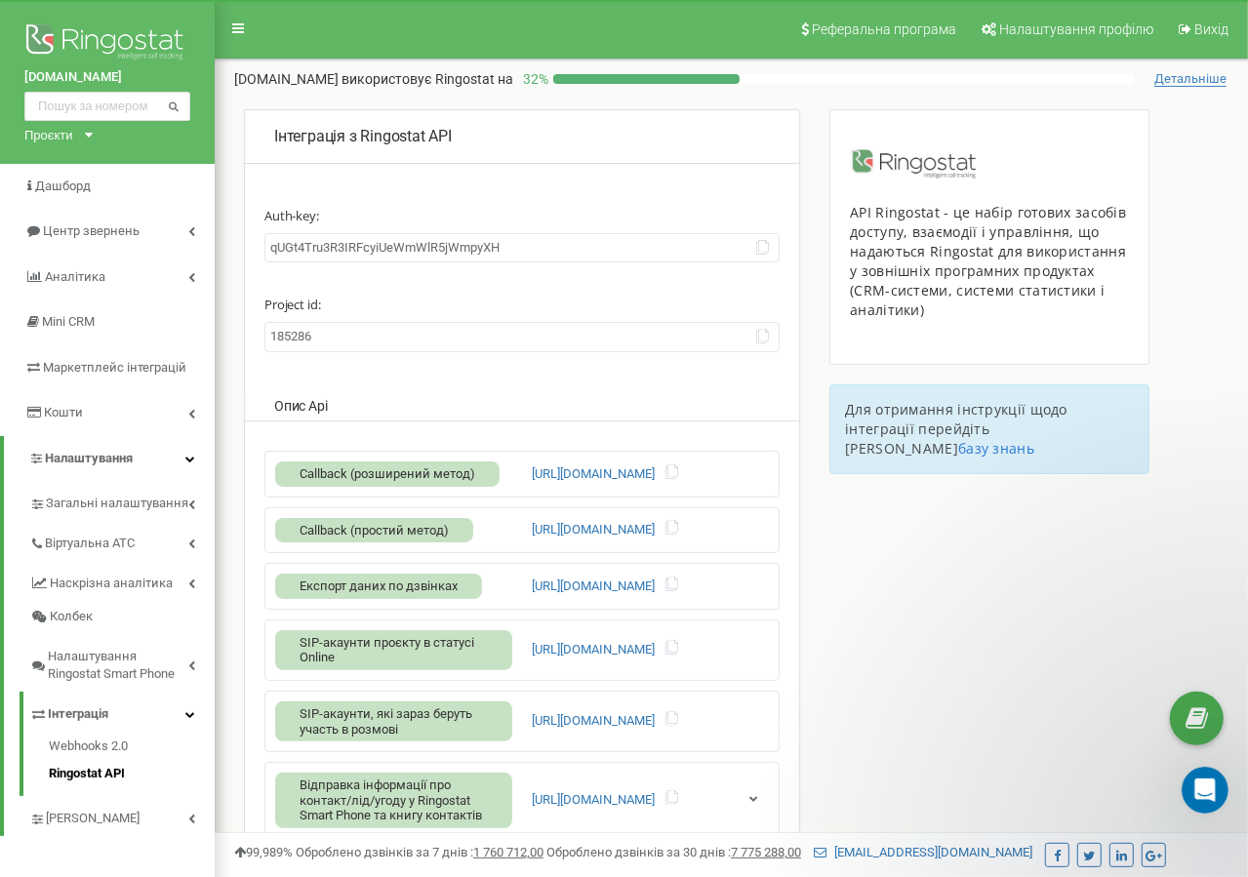
click at [226, 332] on div "Інтеграція з Ringostat API Auth-key: [ENCRYPTION_KEY] Project id: 185286 Опис A…" at bounding box center [731, 561] width 1033 height 907
click at [801, 216] on div "Інтеграція з Ringostat API Auth-key: [ENCRYPTION_KEY] Project id: 185286 Опис A…" at bounding box center [521, 562] width 585 height 906
click at [789, 185] on div "Інтеграція з Ringostat API Auth-key: qUGt4Tru3R3IRFcyiUeWmWlR5jWmpyXH Project i…" at bounding box center [522, 532] width 556 height 847
click at [793, 148] on div "Інтеграція з Ringostat API" at bounding box center [522, 137] width 554 height 53
click at [812, 153] on div "Інтеграція з Ringostat API Auth-key: [ENCRYPTION_KEY] Project id: 185286 Опис A…" at bounding box center [521, 562] width 585 height 906
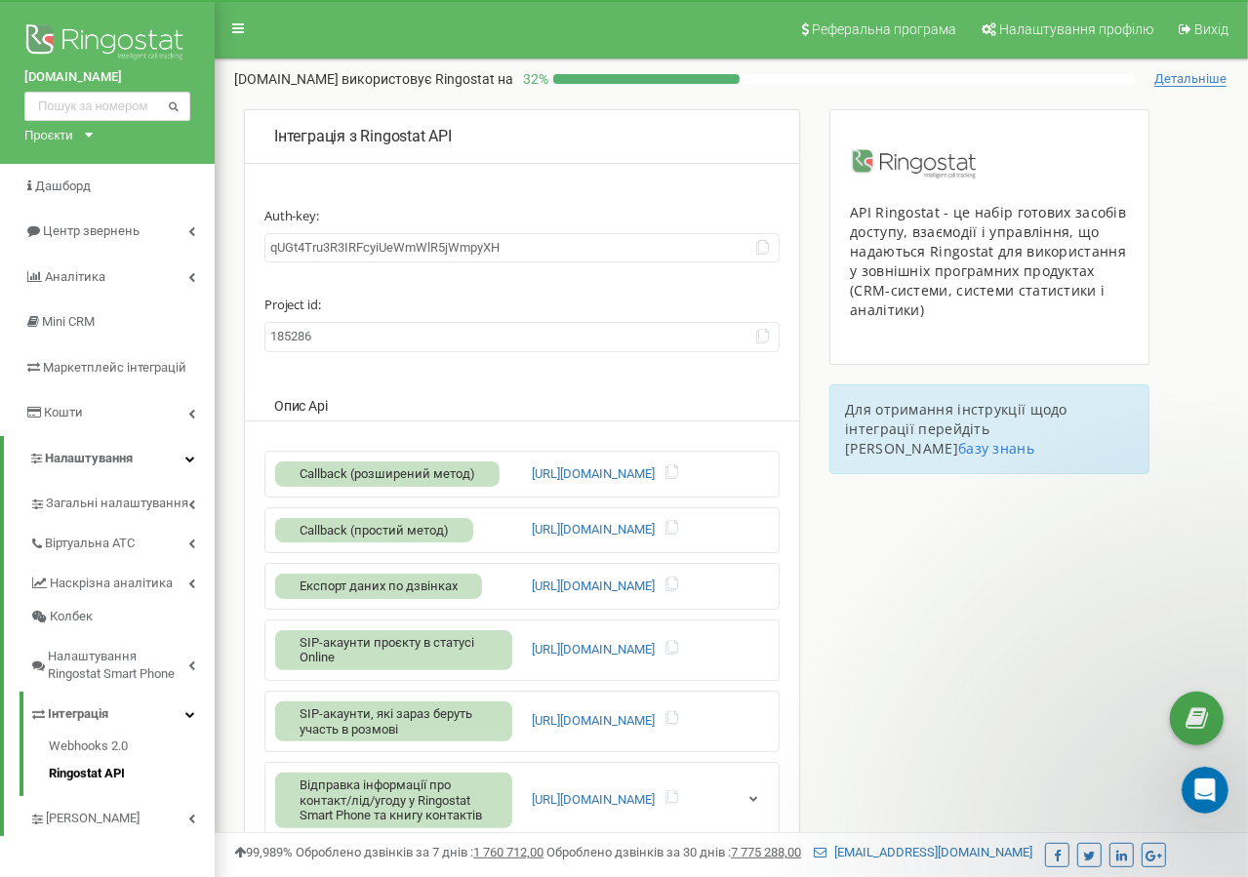
click at [812, 153] on div "Інтеграція з Ringostat API Auth-key: [ENCRYPTION_KEY] Project id: 185286 Опис A…" at bounding box center [521, 562] width 585 height 906
click at [234, 143] on div "Інтеграція з Ringostat API Auth-key: [ENCRYPTION_KEY] Project id: 185286 Опис A…" at bounding box center [521, 562] width 585 height 906
click at [812, 115] on div "Інтеграція з Ringostat API Auth-key: [ENCRYPTION_KEY] Project id: 185286 Опис A…" at bounding box center [521, 562] width 585 height 906
click at [826, 139] on div "API Ringostat - це набір готових засобів доступу, взаємодії і управління, що на…" at bounding box center [982, 301] width 335 height 384
click at [822, 147] on div "API Ringostat - це набір готових засобів доступу, взаємодії і управління, що на…" at bounding box center [982, 301] width 335 height 384
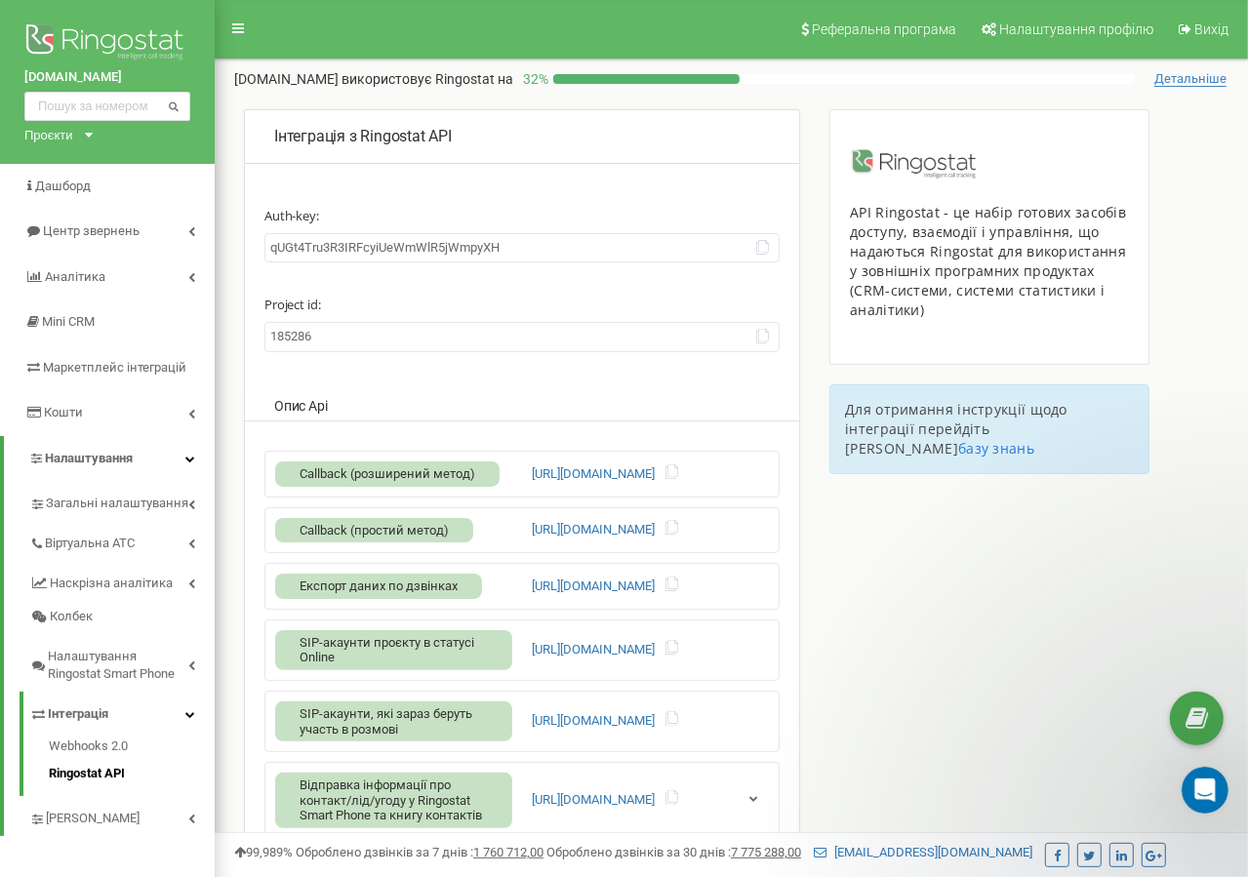
drag, startPoint x: 814, startPoint y: 168, endPoint x: 814, endPoint y: 91, distance: 77.1
click at [814, 91] on div "Реферальна програма Налаштування профілю Вихід drive-medical.kr.ua використовує…" at bounding box center [731, 585] width 1033 height 1171
click at [816, 88] on div "drive-medical.kr.ua використовує Ringostat на 32 %" at bounding box center [684, 79] width 901 height 20
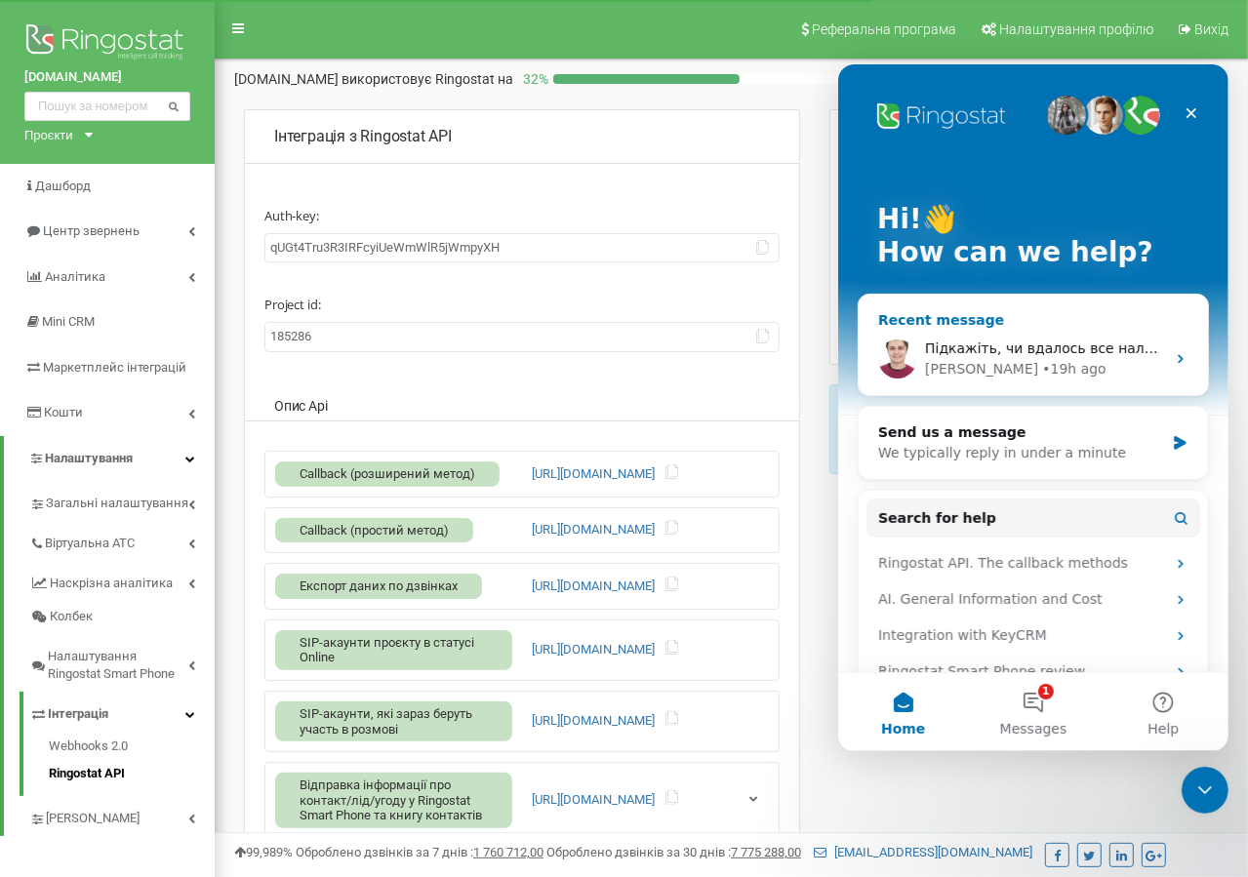
click at [1115, 360] on div "[PERSON_NAME] • 19h ago" at bounding box center [1044, 368] width 240 height 20
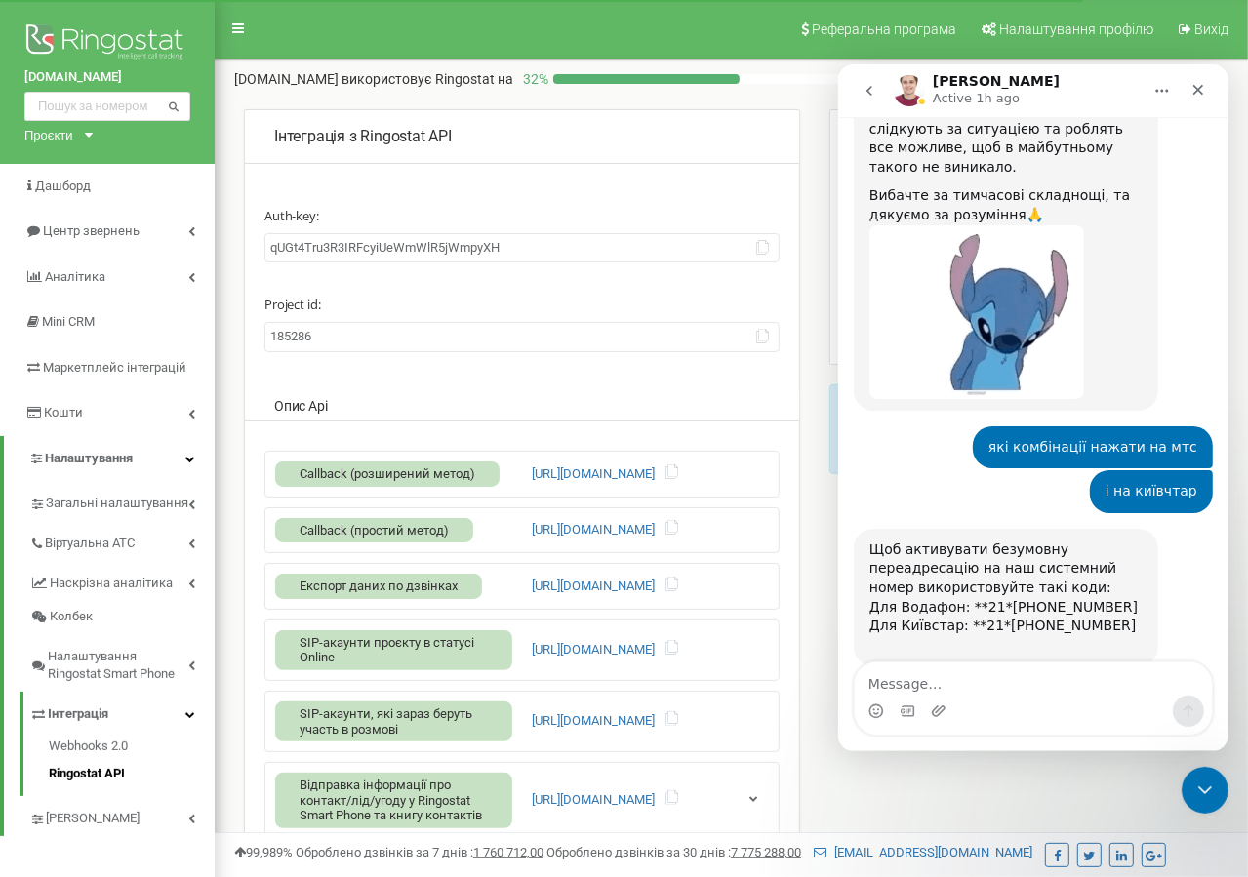
scroll to position [1885, 0]
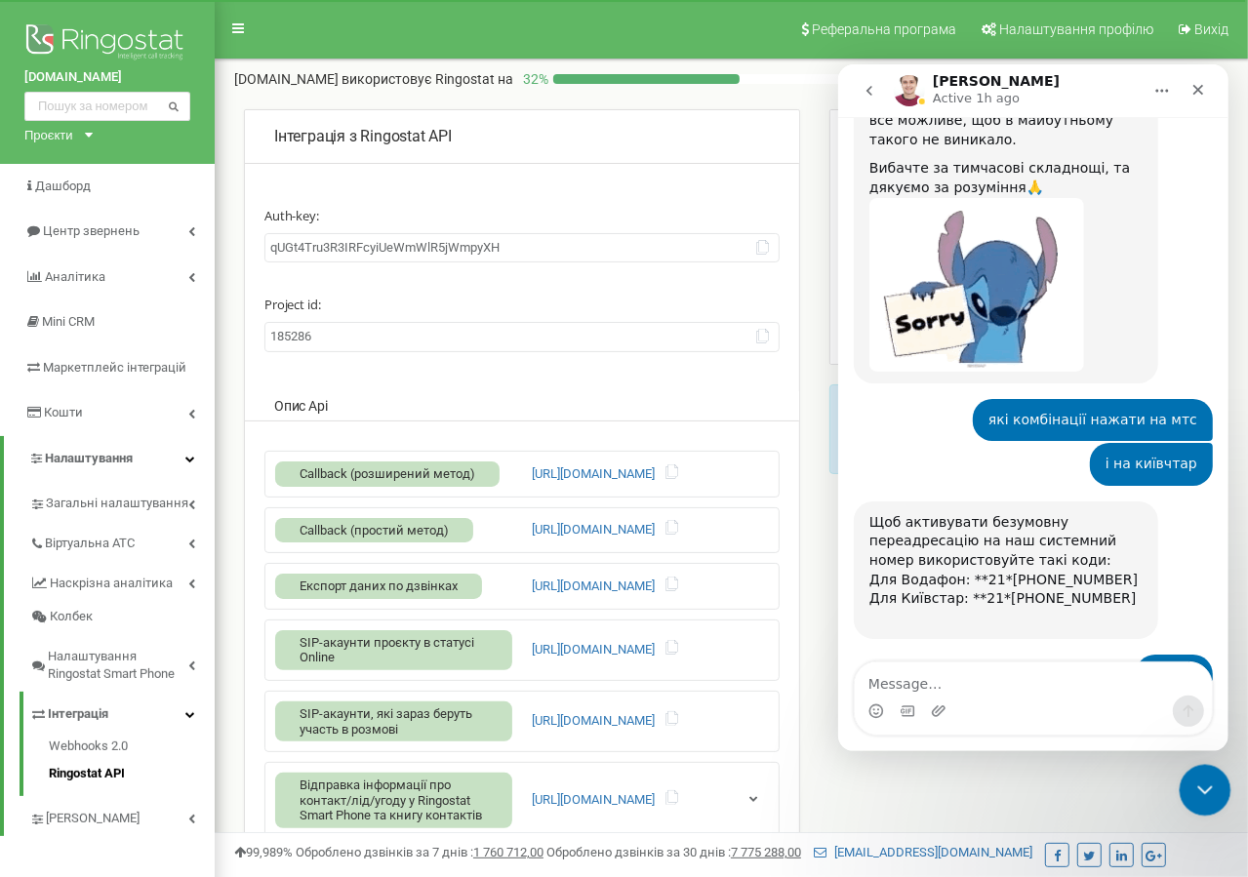
click at [1210, 787] on icon "Close Intercom Messenger" at bounding box center [1201, 787] width 23 height 23
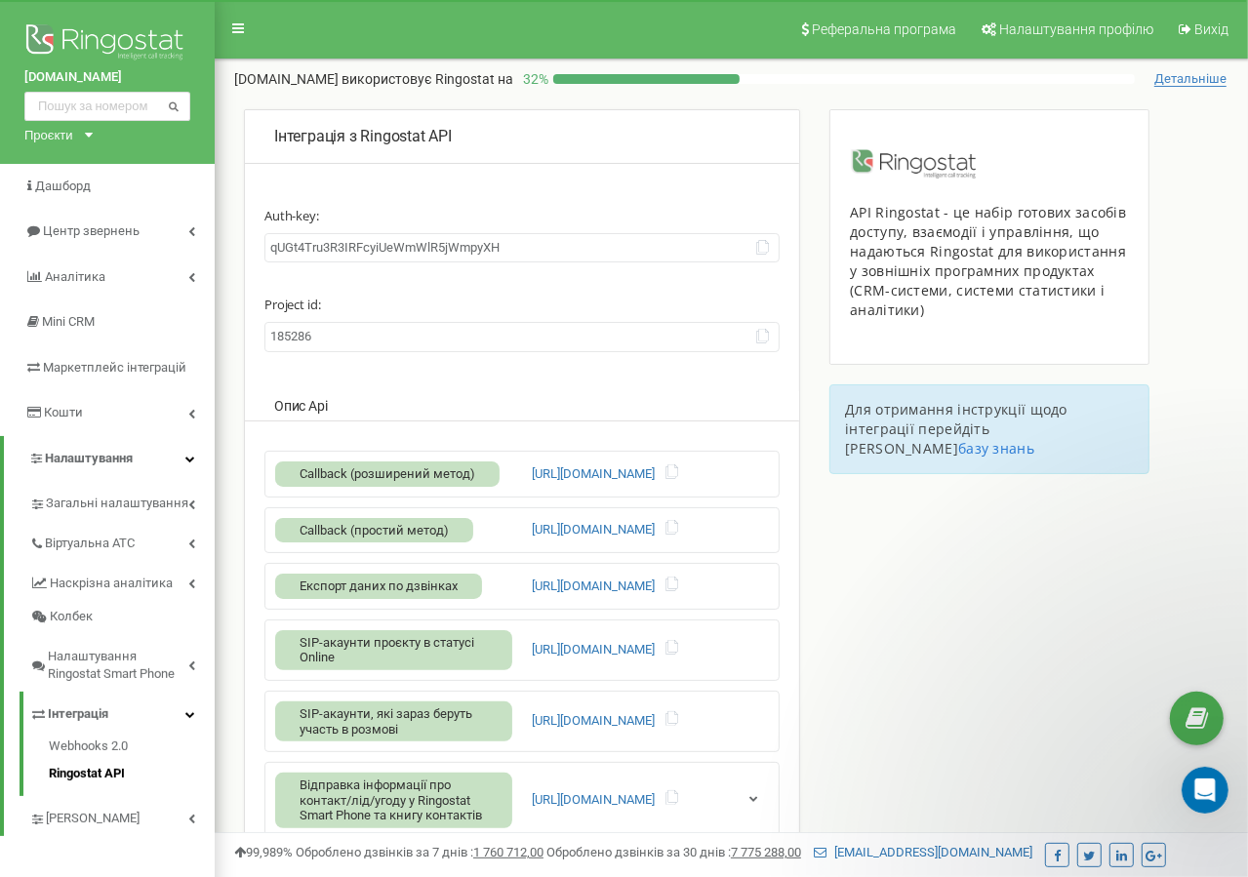
click at [924, 636] on div "Інтеграція з Ringostat API Auth-key: [ENCRYPTION_KEY] Project id: 185286 Опис A…" at bounding box center [731, 561] width 1033 height 907
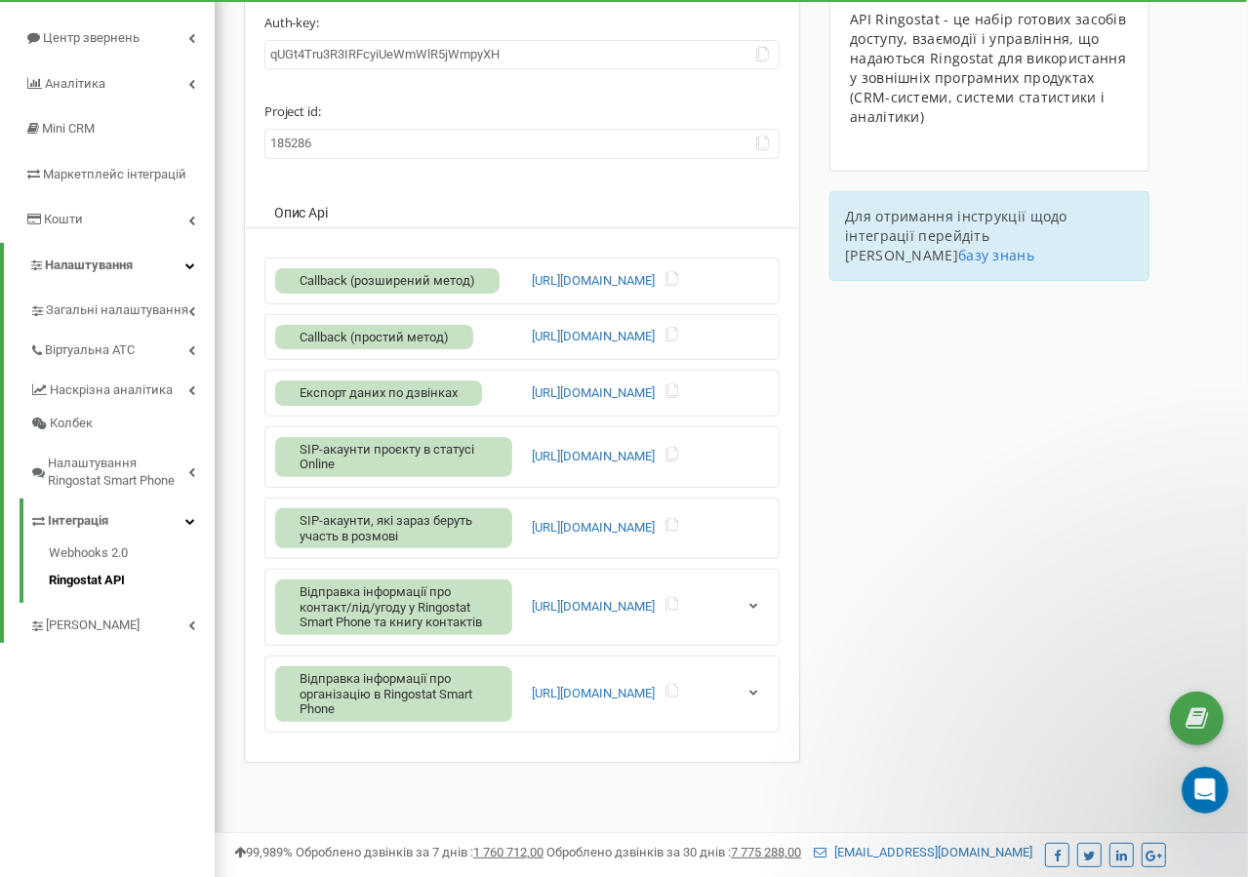
scroll to position [260, 0]
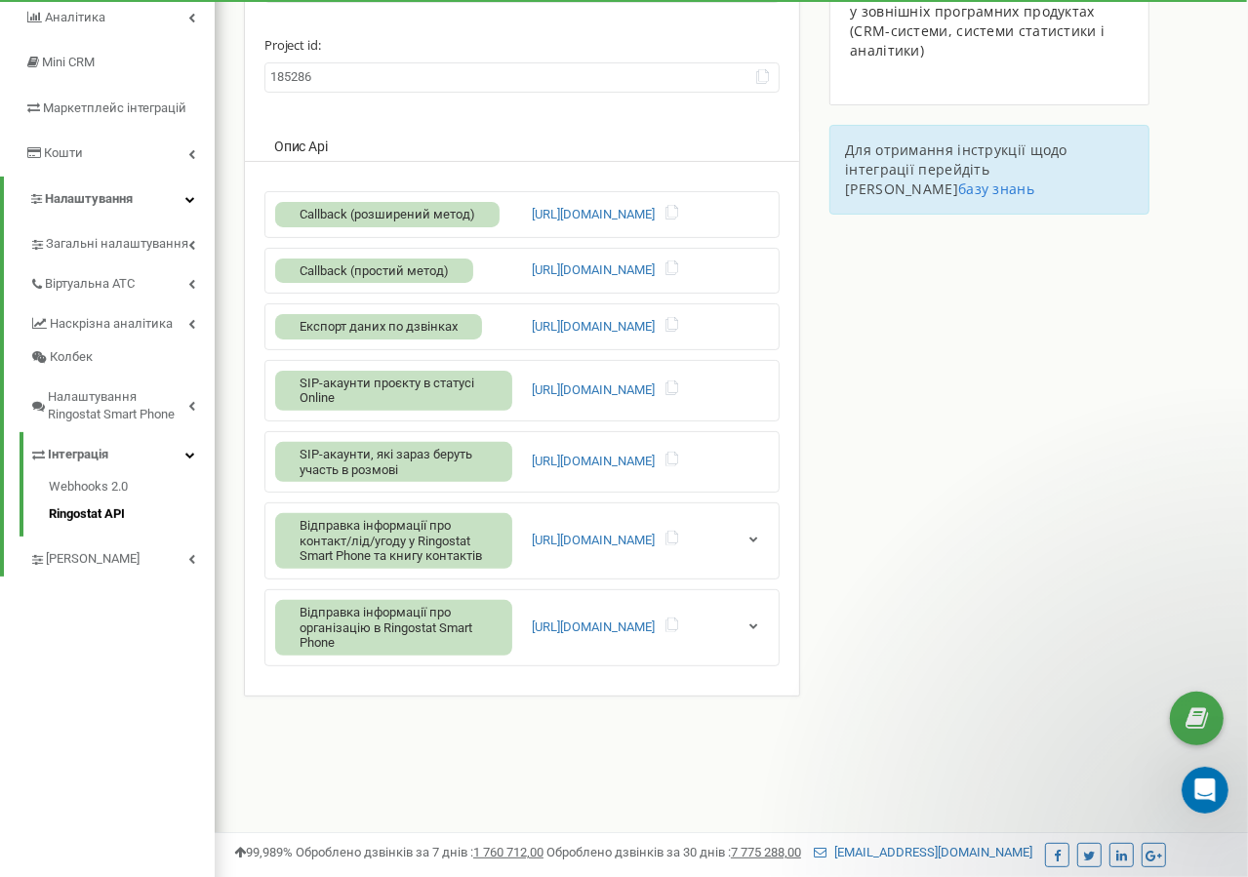
click at [805, 493] on div "Інтеграція з Ringostat API Auth-key: [ENCRYPTION_KEY] Project id: 185286 Опис A…" at bounding box center [521, 303] width 585 height 906
